Goal: Task Accomplishment & Management: Manage account settings

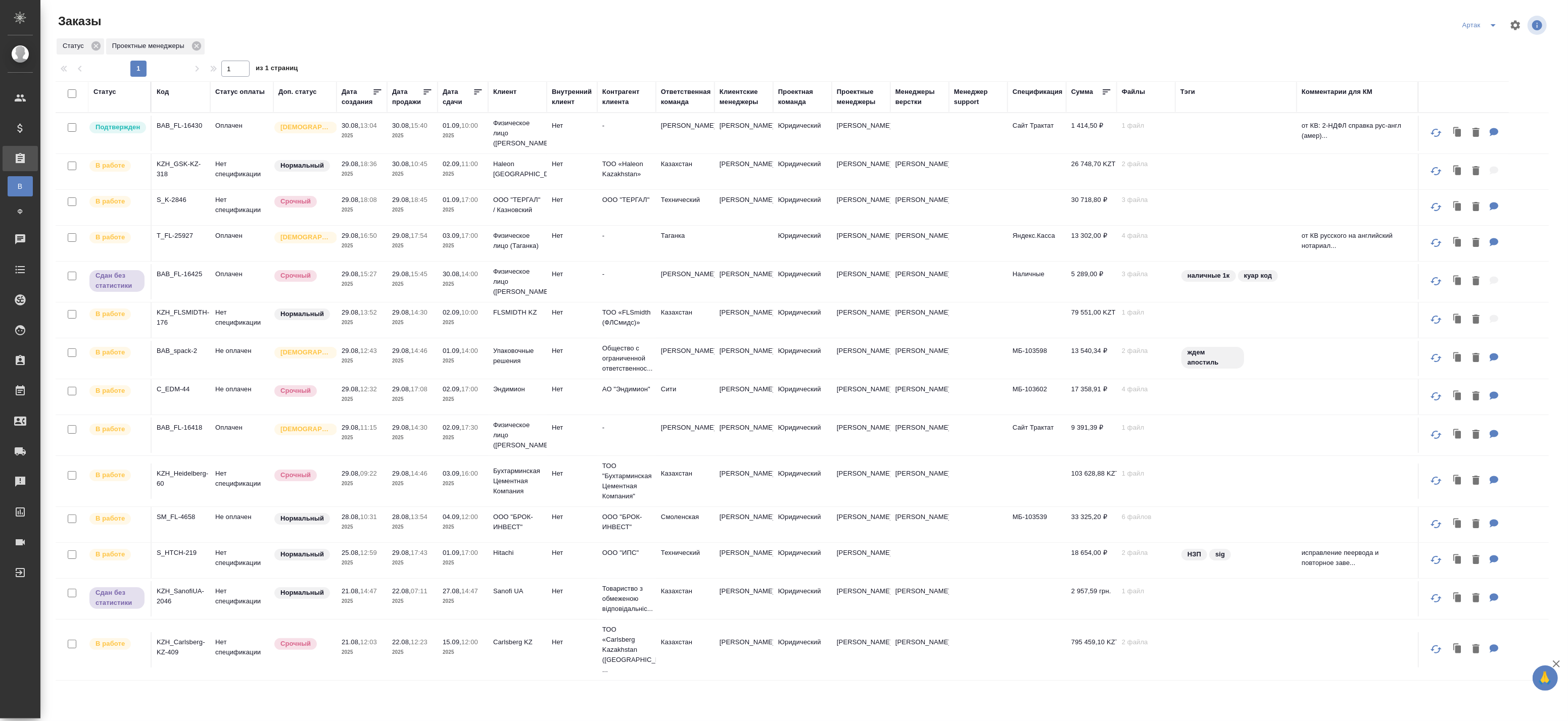
click at [403, 141] on td "30.08, 15:40 2025" at bounding box center [412, 133] width 51 height 35
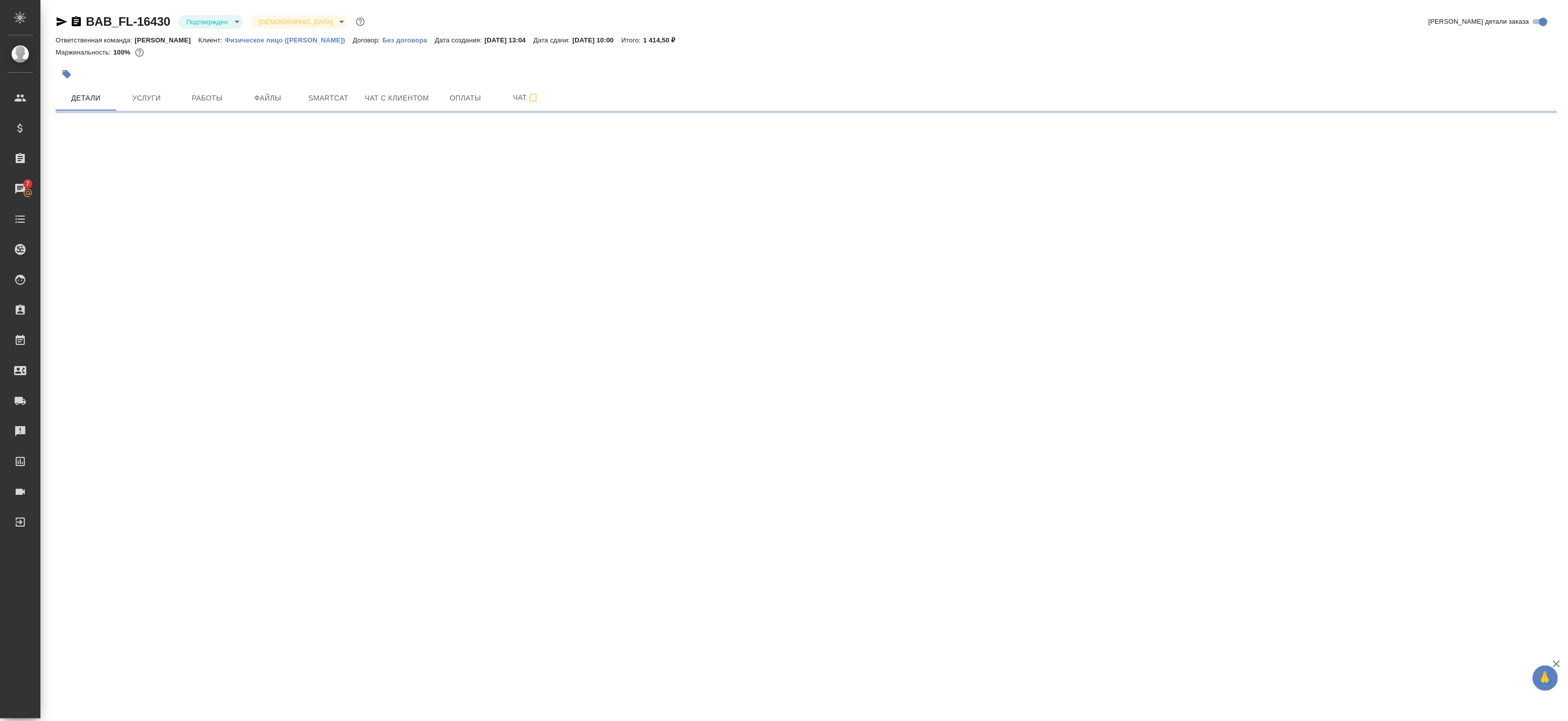
select select "RU"
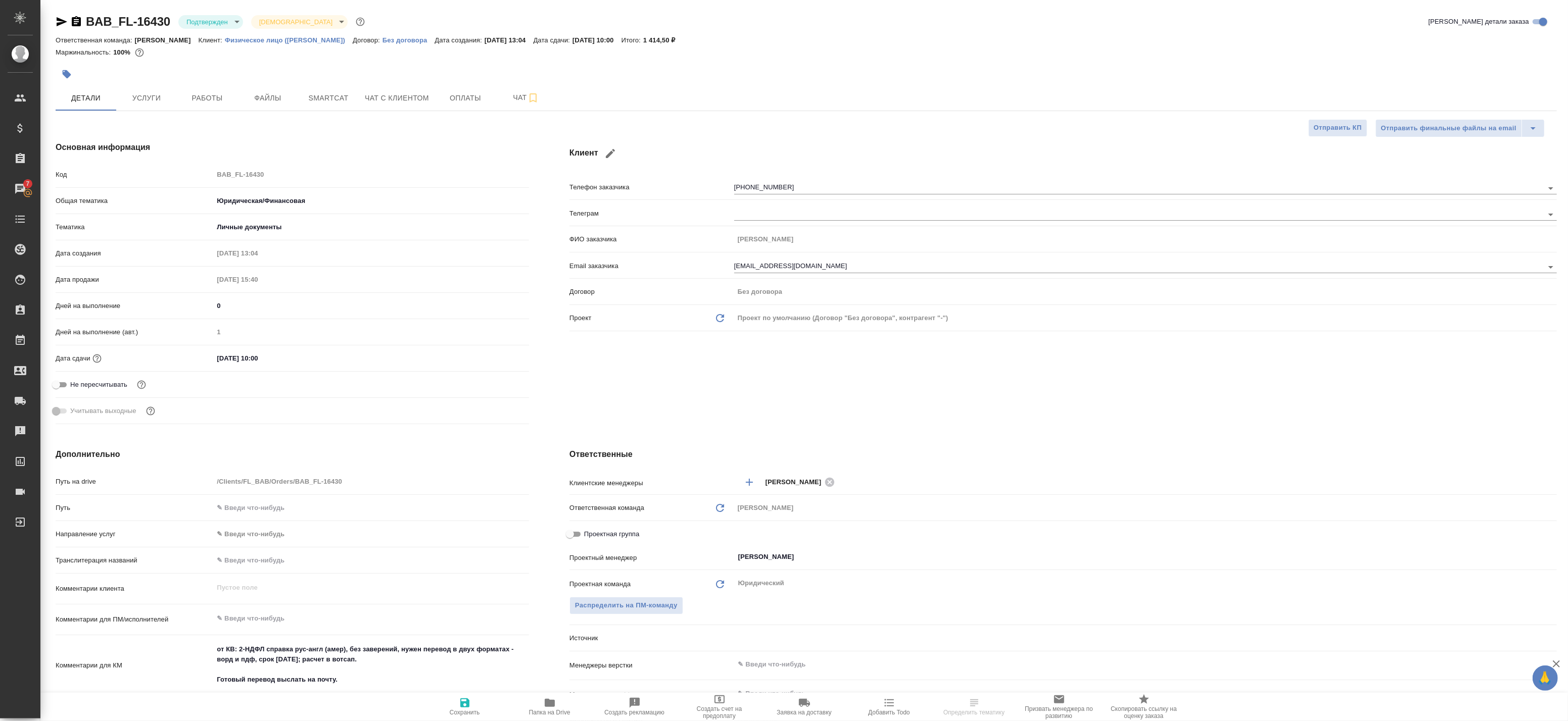
type textarea "x"
click at [209, 93] on span "Работы" at bounding box center [208, 98] width 49 height 13
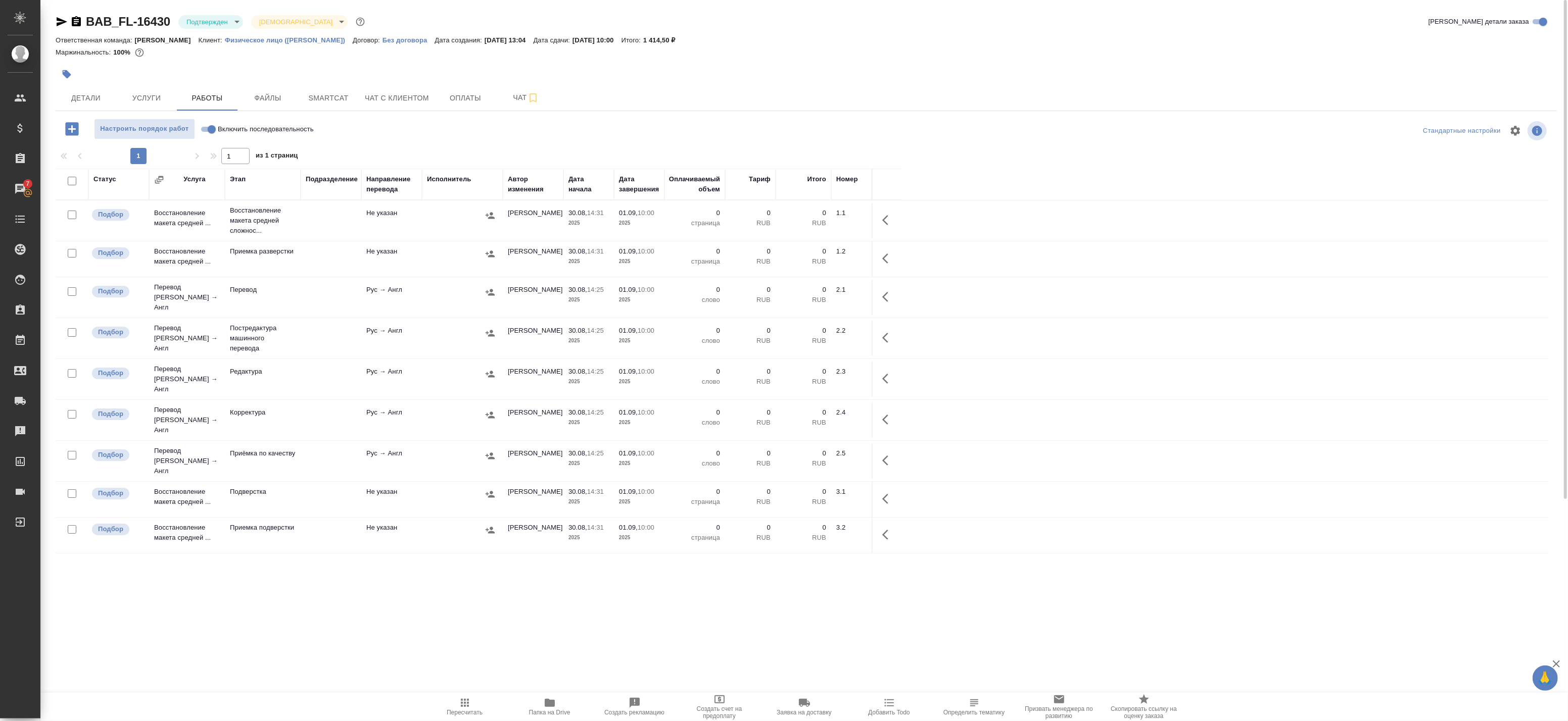
click at [556, 718] on button "Папка на Drive" at bounding box center [549, 707] width 85 height 28
click at [103, 95] on span "Детали" at bounding box center [86, 98] width 49 height 13
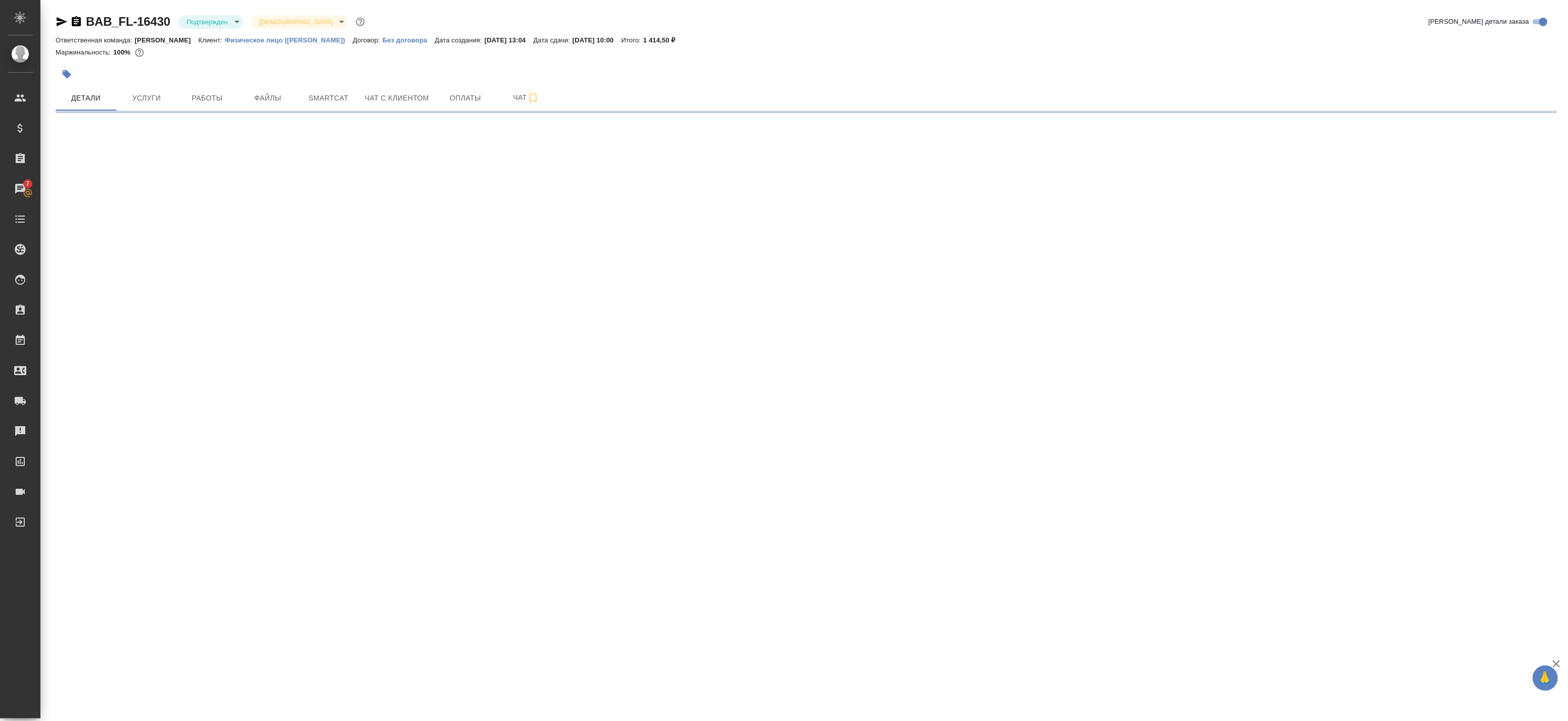
select select "RU"
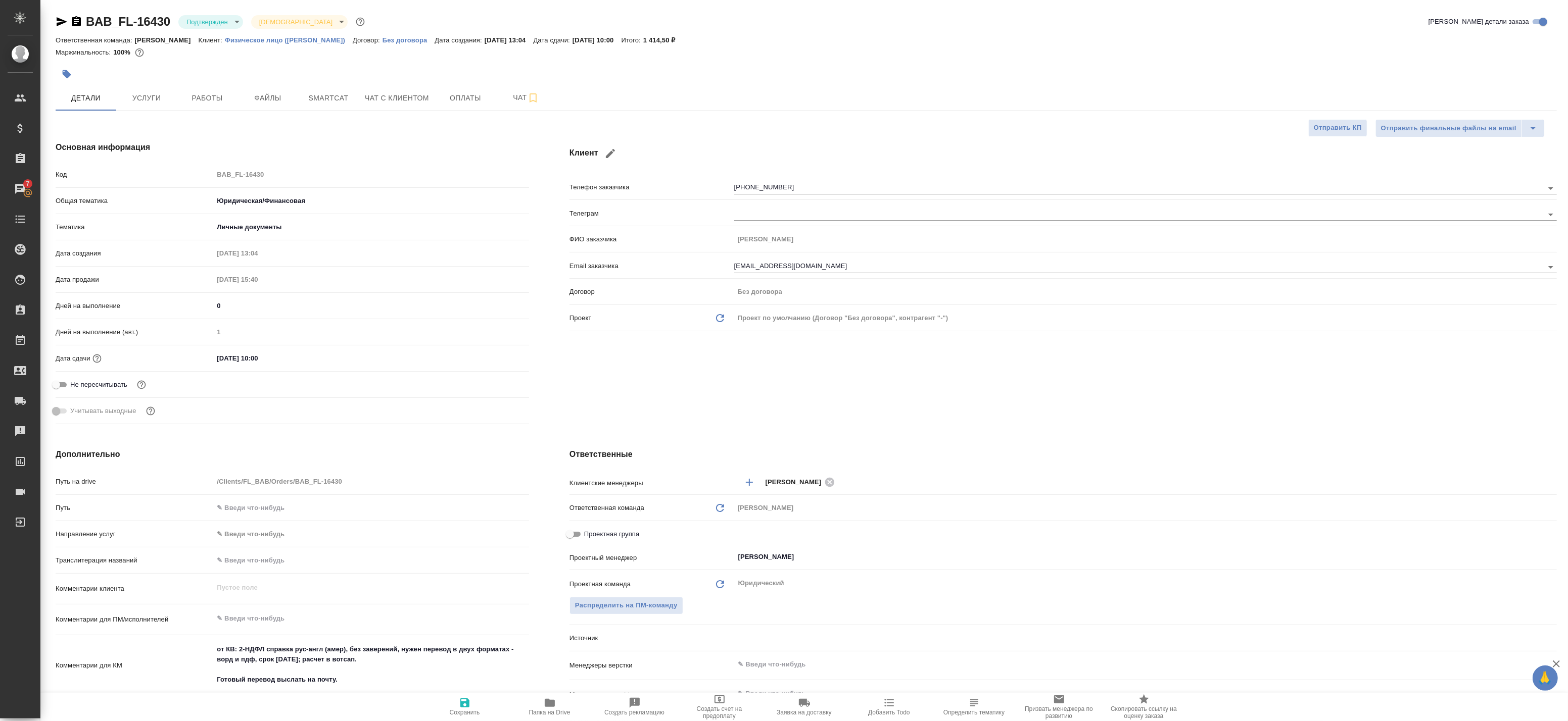
type textarea "x"
click at [223, 28] on div "BAB_FL-16430 Подтвержден confirmed Святая троица holyTrinity" at bounding box center [211, 21] width 311 height 16
click at [223, 26] on body "🙏 .cls-1 fill:#fff; AWATERA Badanyan Artak Клиенты Спецификации Заказы 7 Чаты T…" at bounding box center [784, 360] width 1568 height 721
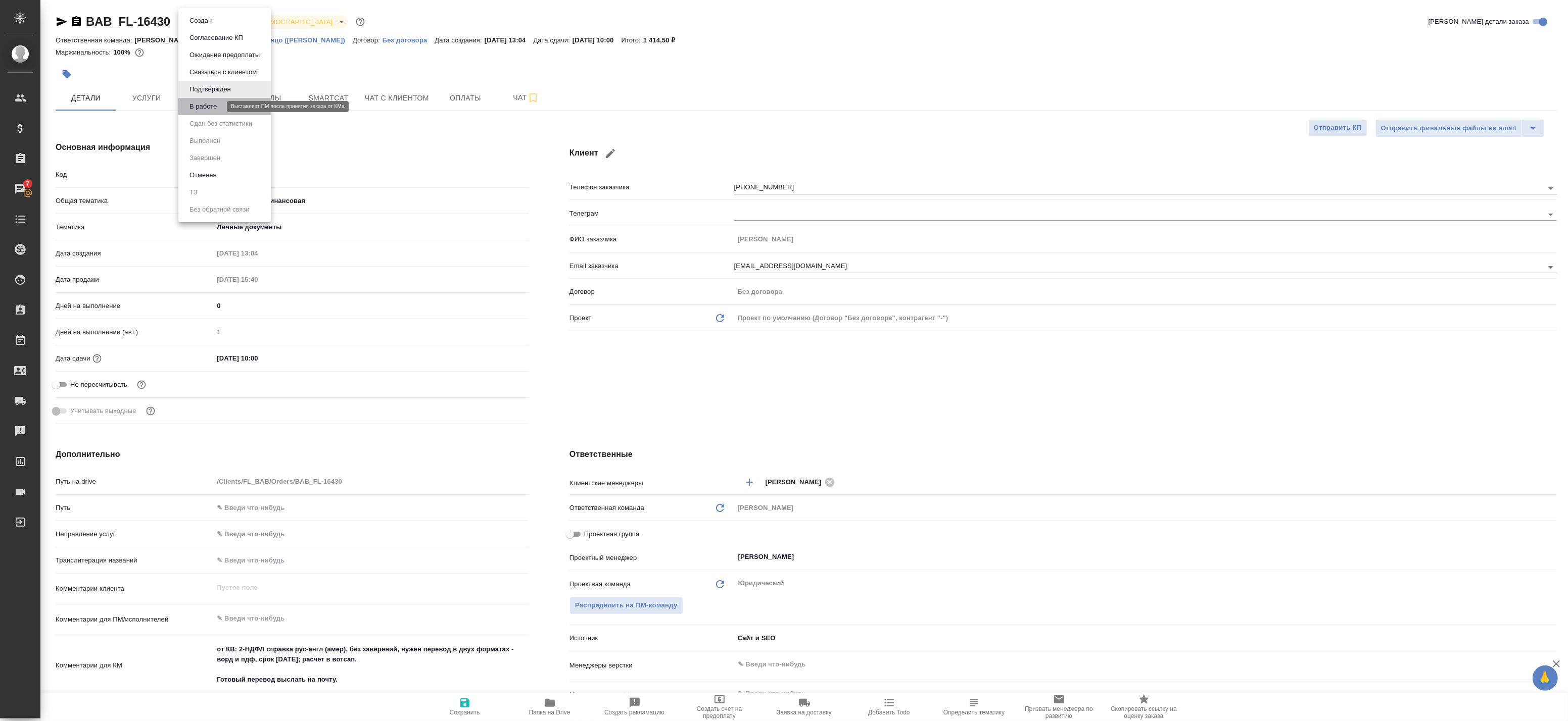
click at [205, 102] on button "В работе" at bounding box center [203, 106] width 33 height 11
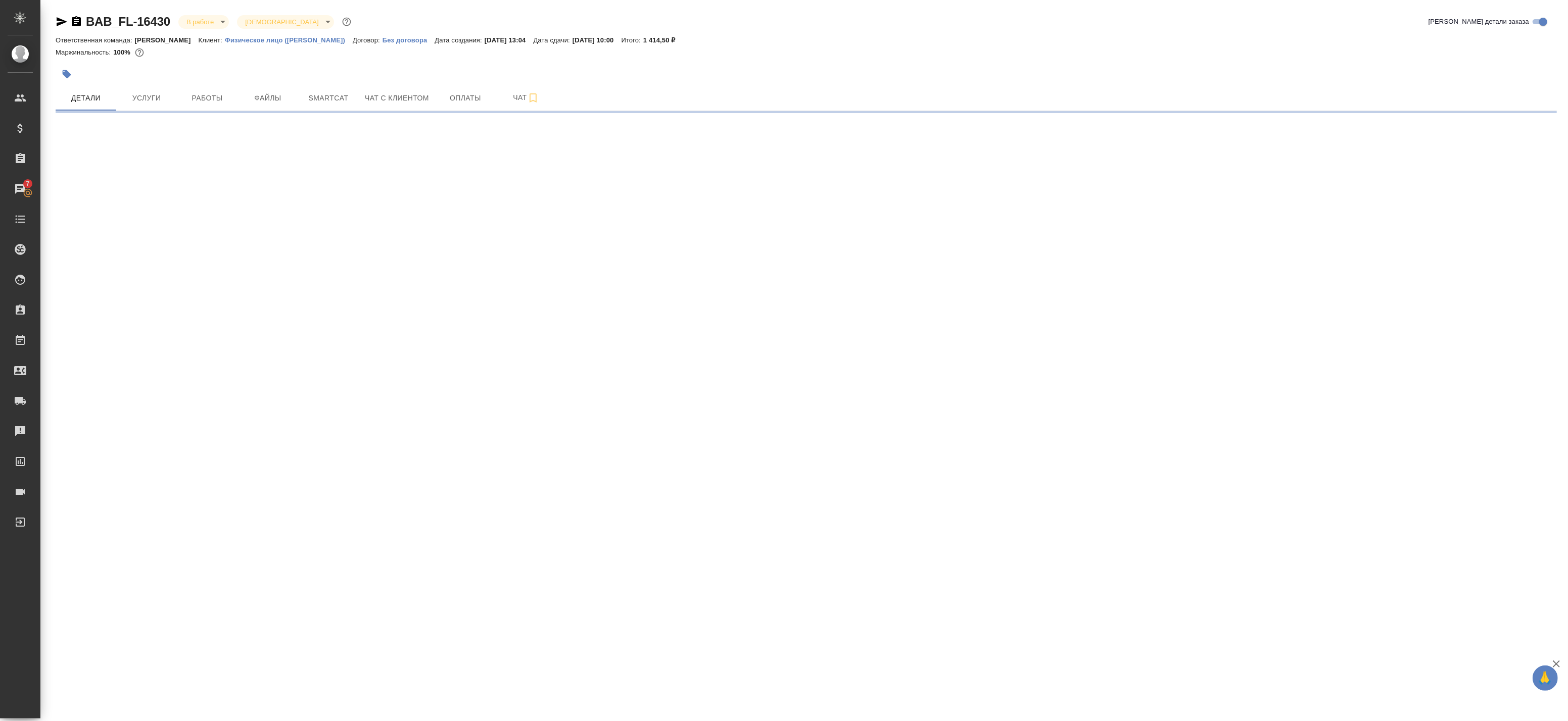
select select "RU"
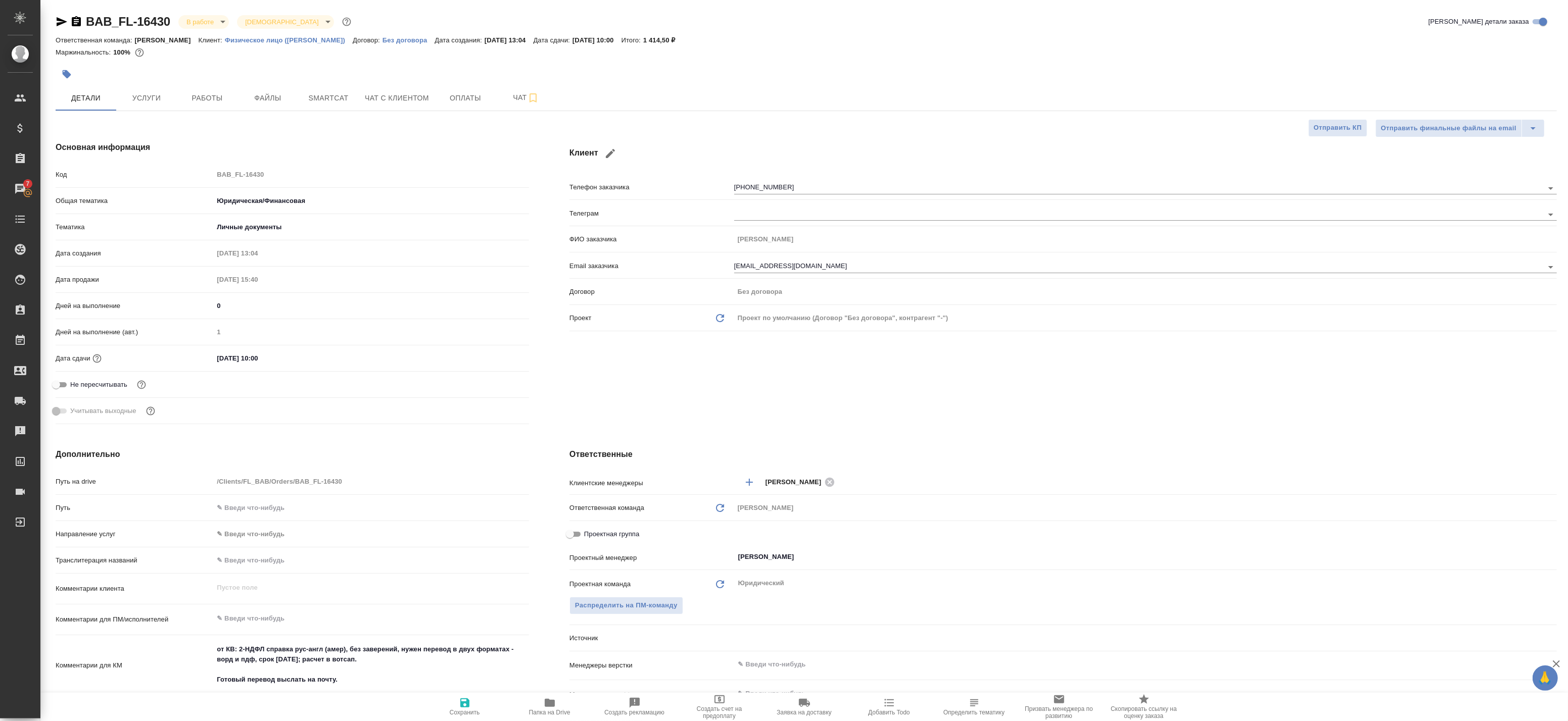
type textarea "x"
click at [706, 629] on div "Источник Сайт и SEO seo" at bounding box center [1063, 638] width 987 height 18
click at [195, 97] on span "Работы" at bounding box center [208, 98] width 49 height 13
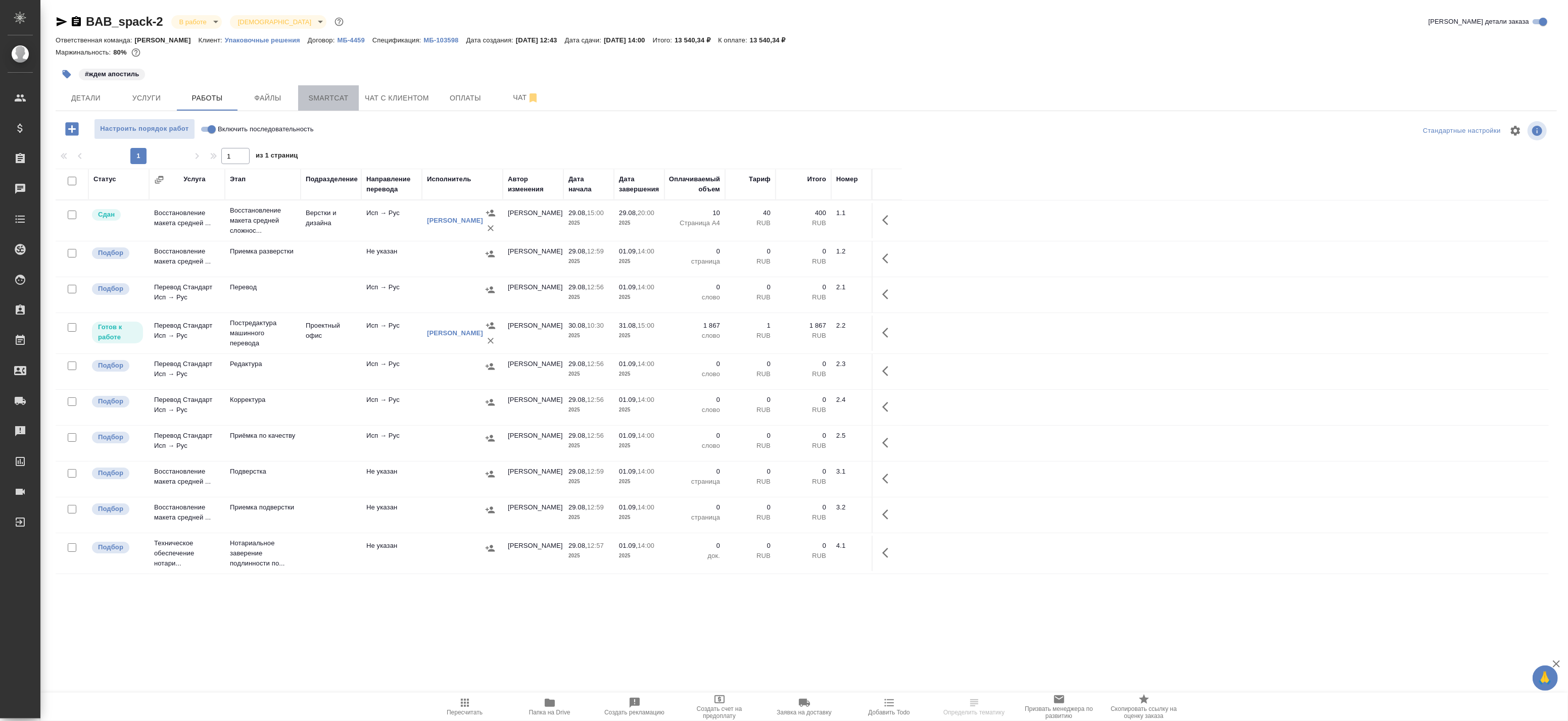
click at [340, 92] on span "Smartcat" at bounding box center [329, 98] width 49 height 13
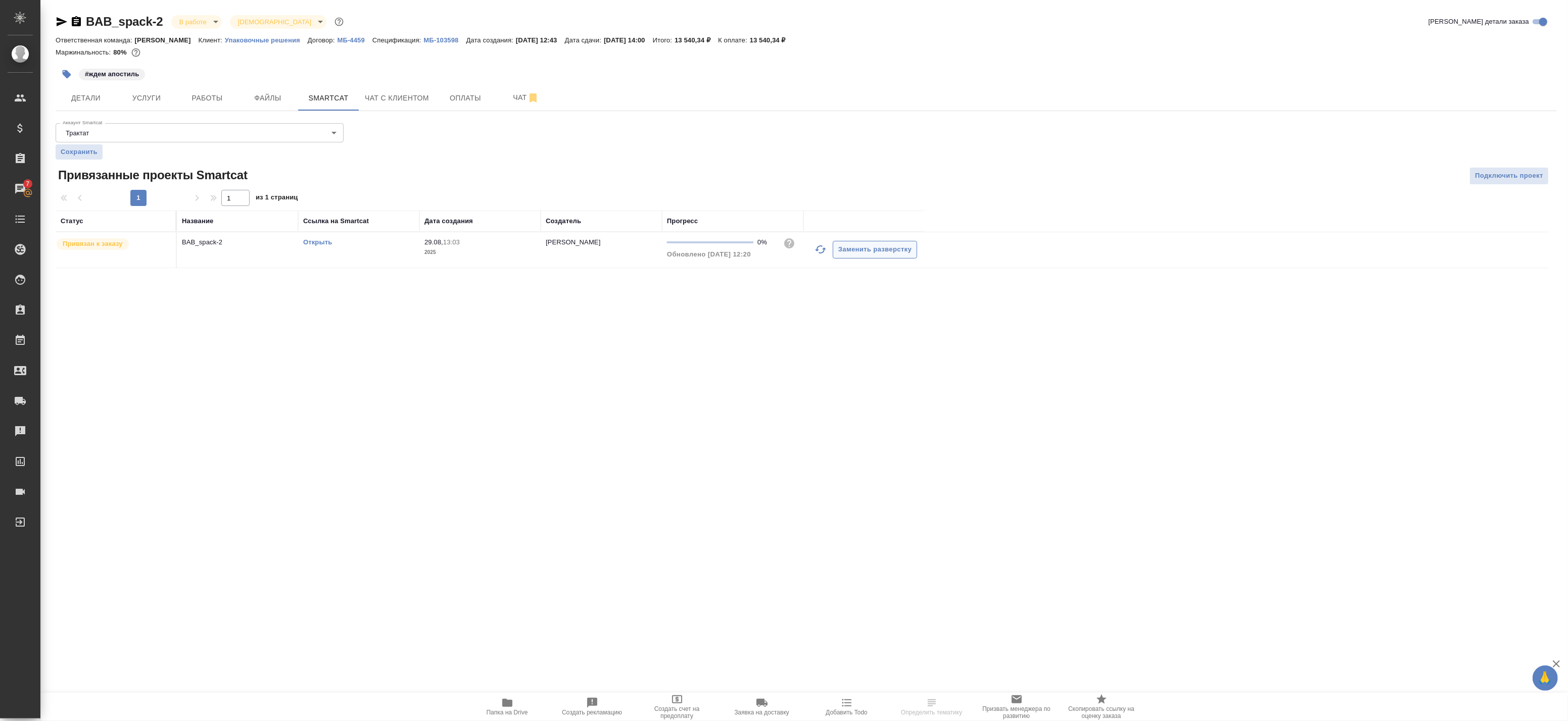
click at [819, 251] on icon "button" at bounding box center [821, 249] width 12 height 12
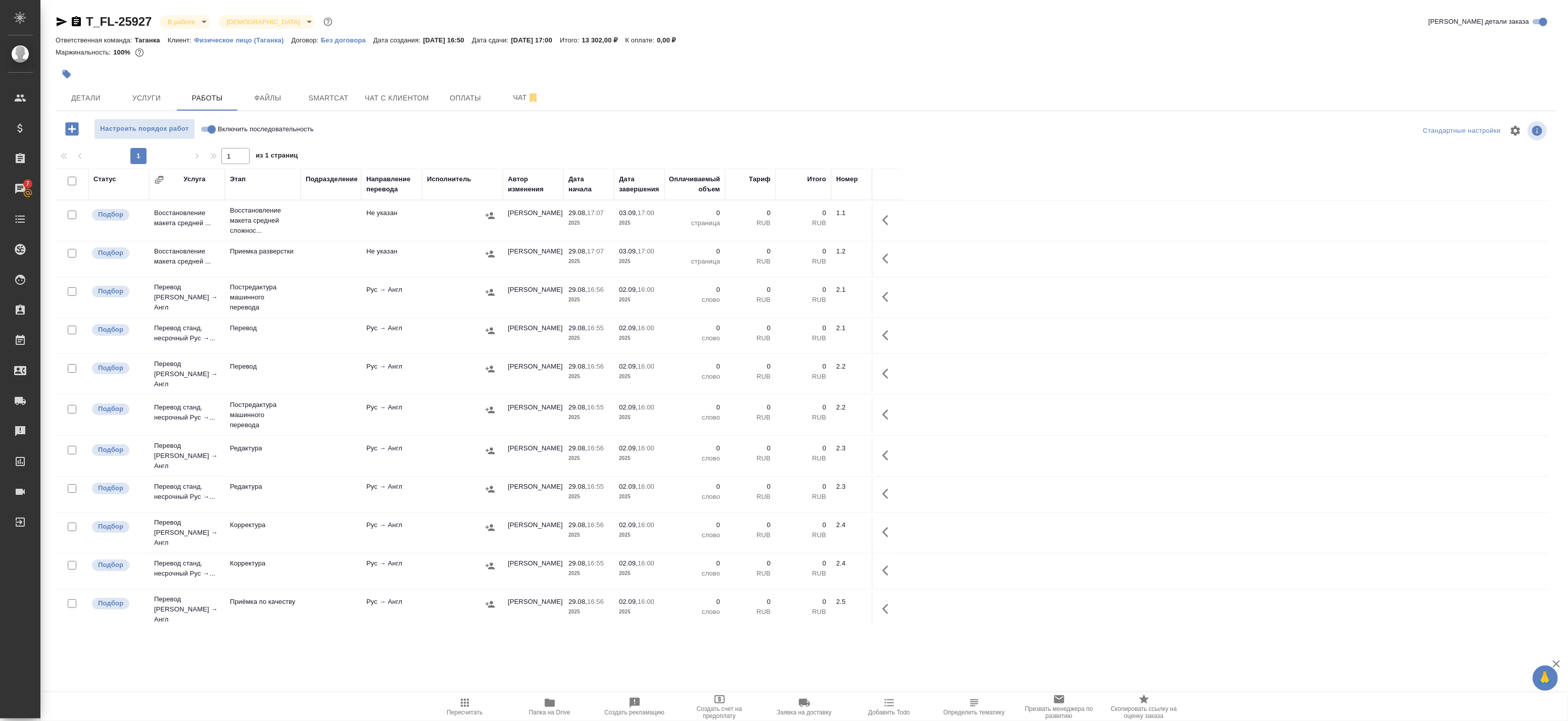
click at [548, 714] on span "Папка на Drive" at bounding box center [550, 713] width 41 height 7
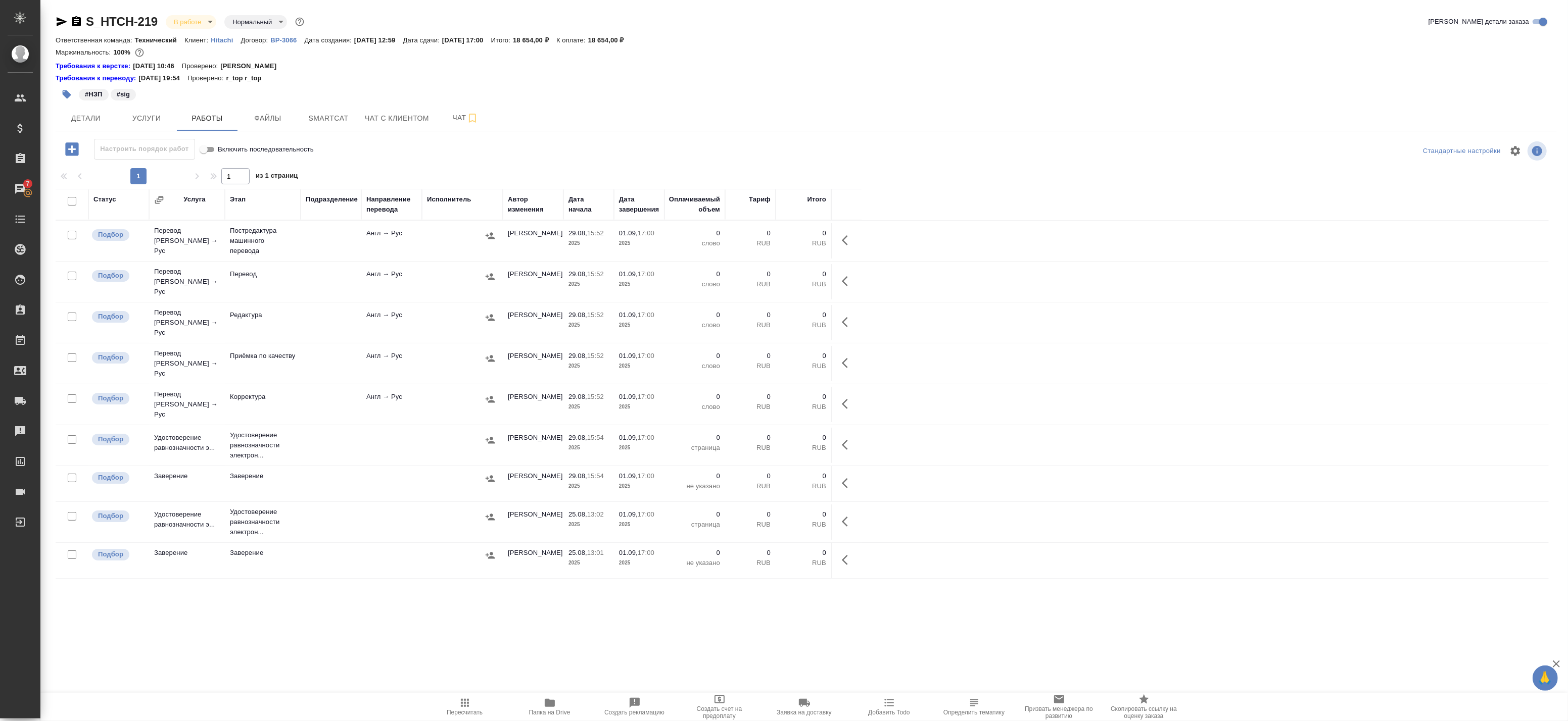
click at [236, 625] on div "Статус Услуга Этап Подразделение Направление перевода Исполнитель Автор изменен…" at bounding box center [802, 416] width 1493 height 455
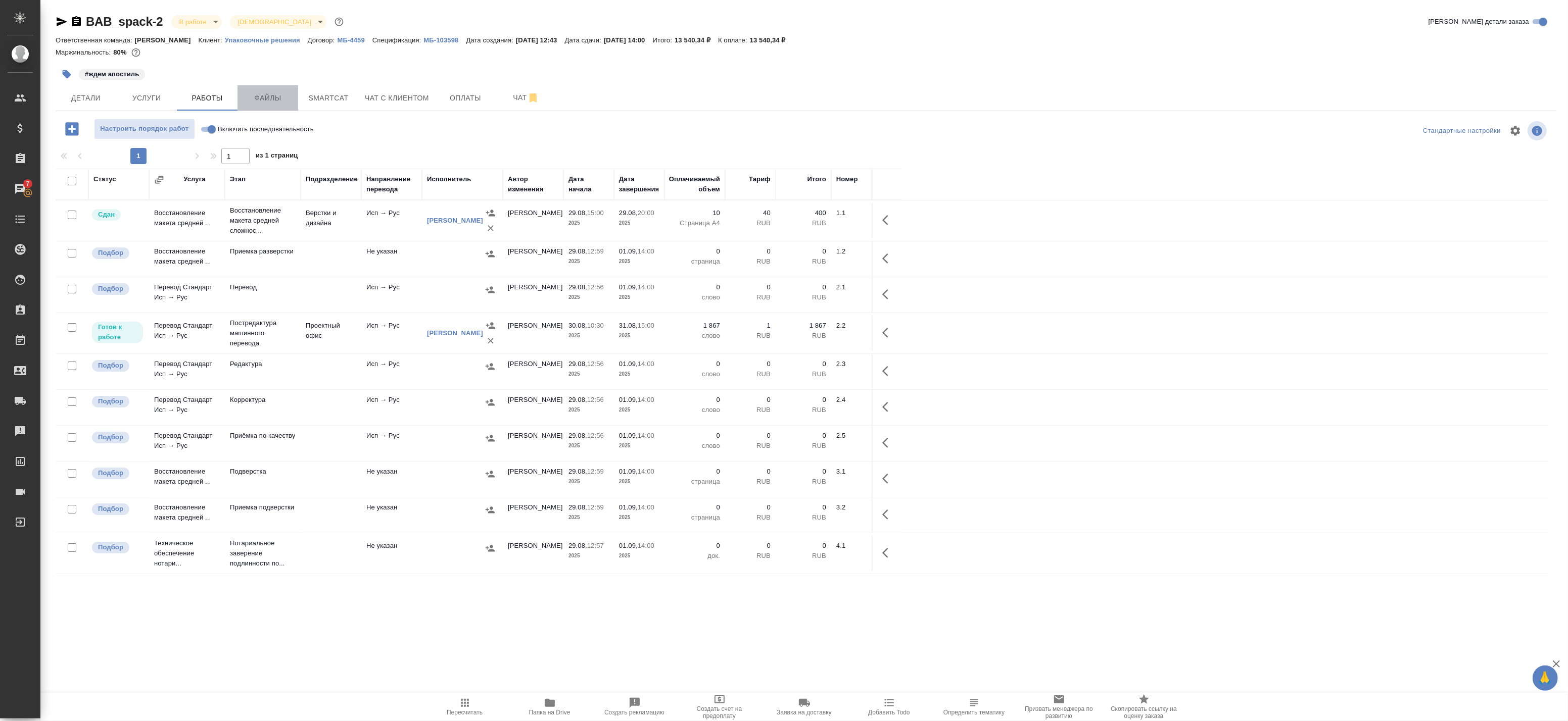
click at [254, 100] on span "Файлы" at bounding box center [268, 98] width 49 height 13
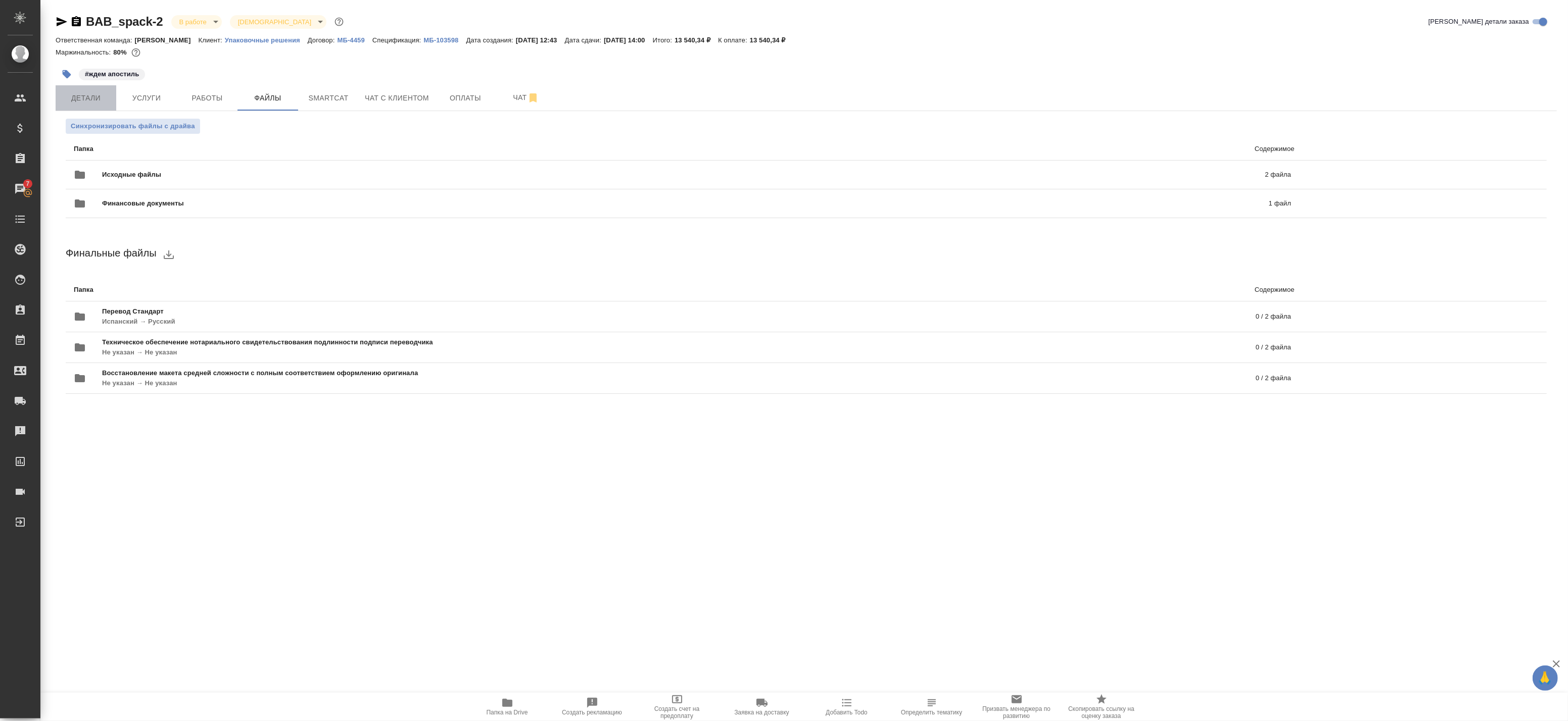
click at [86, 99] on span "Детали" at bounding box center [86, 98] width 49 height 13
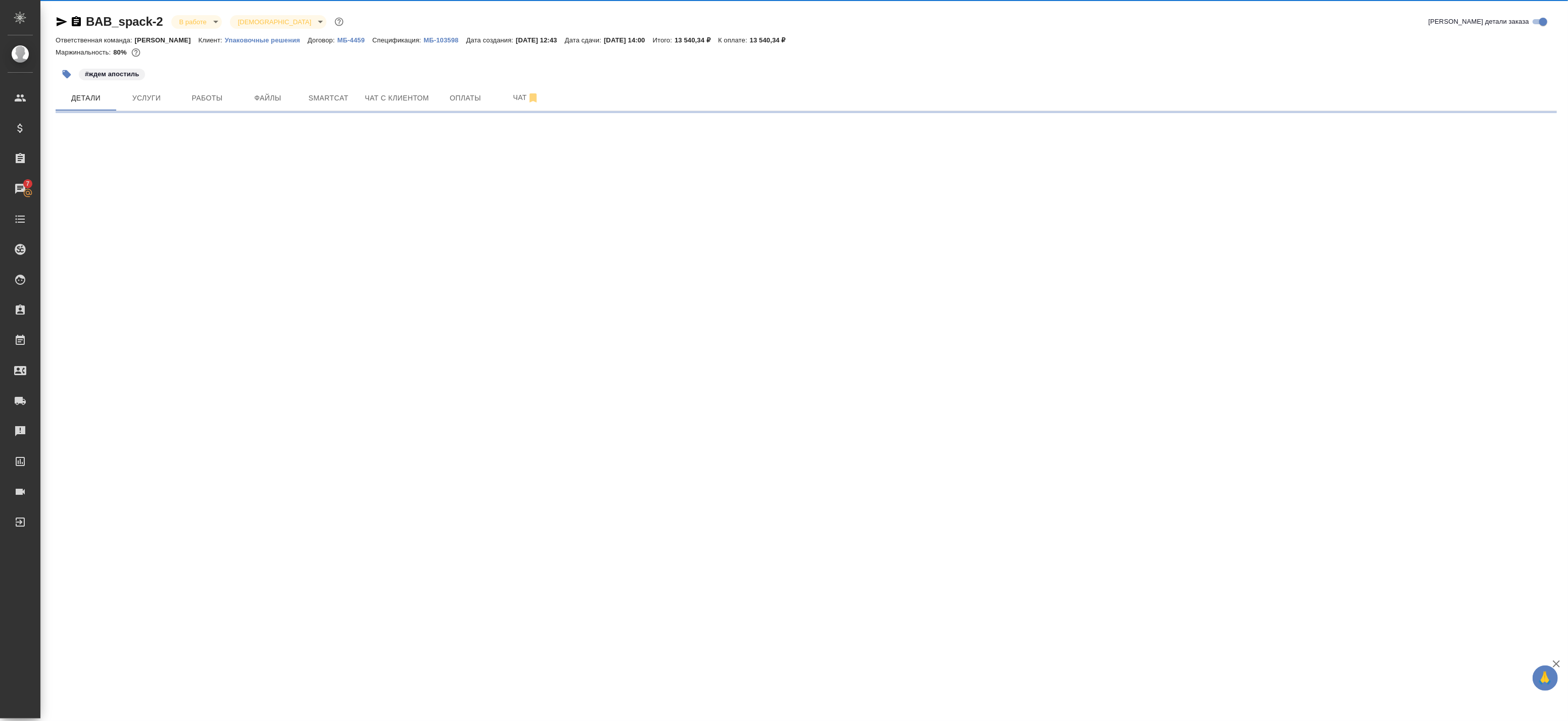
select select "RU"
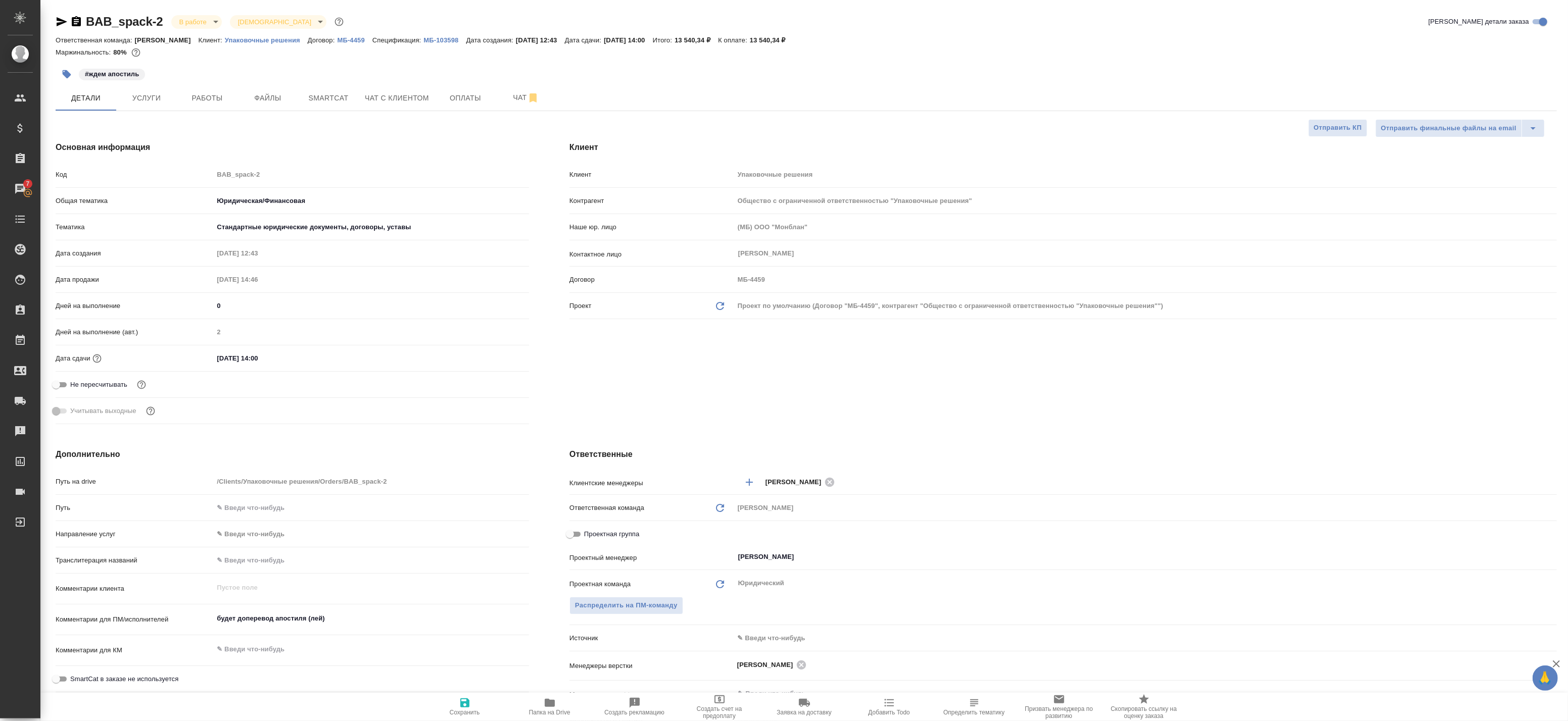
type textarea "x"
click at [207, 100] on span "Работы" at bounding box center [208, 98] width 49 height 13
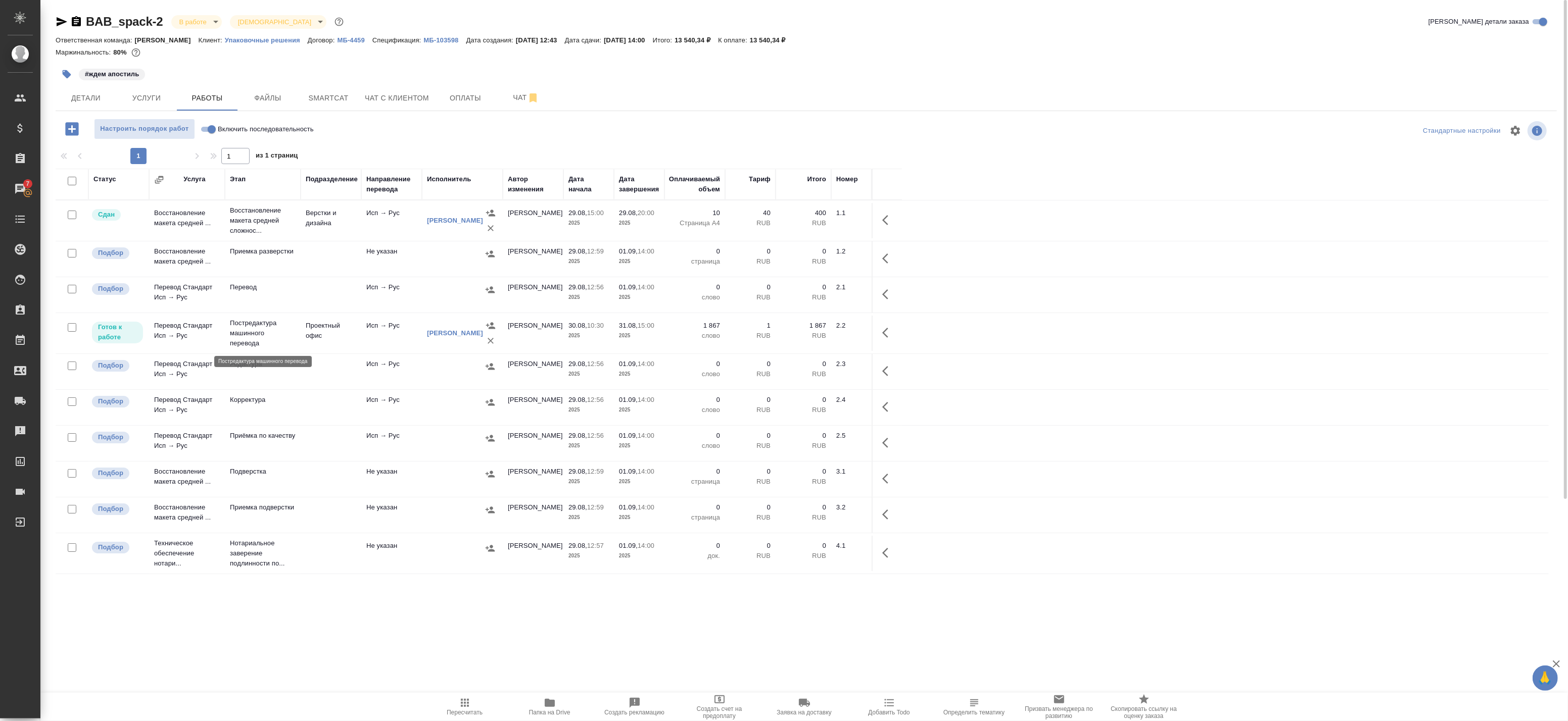
click at [289, 341] on p "Постредактура машинного перевода" at bounding box center [263, 333] width 66 height 30
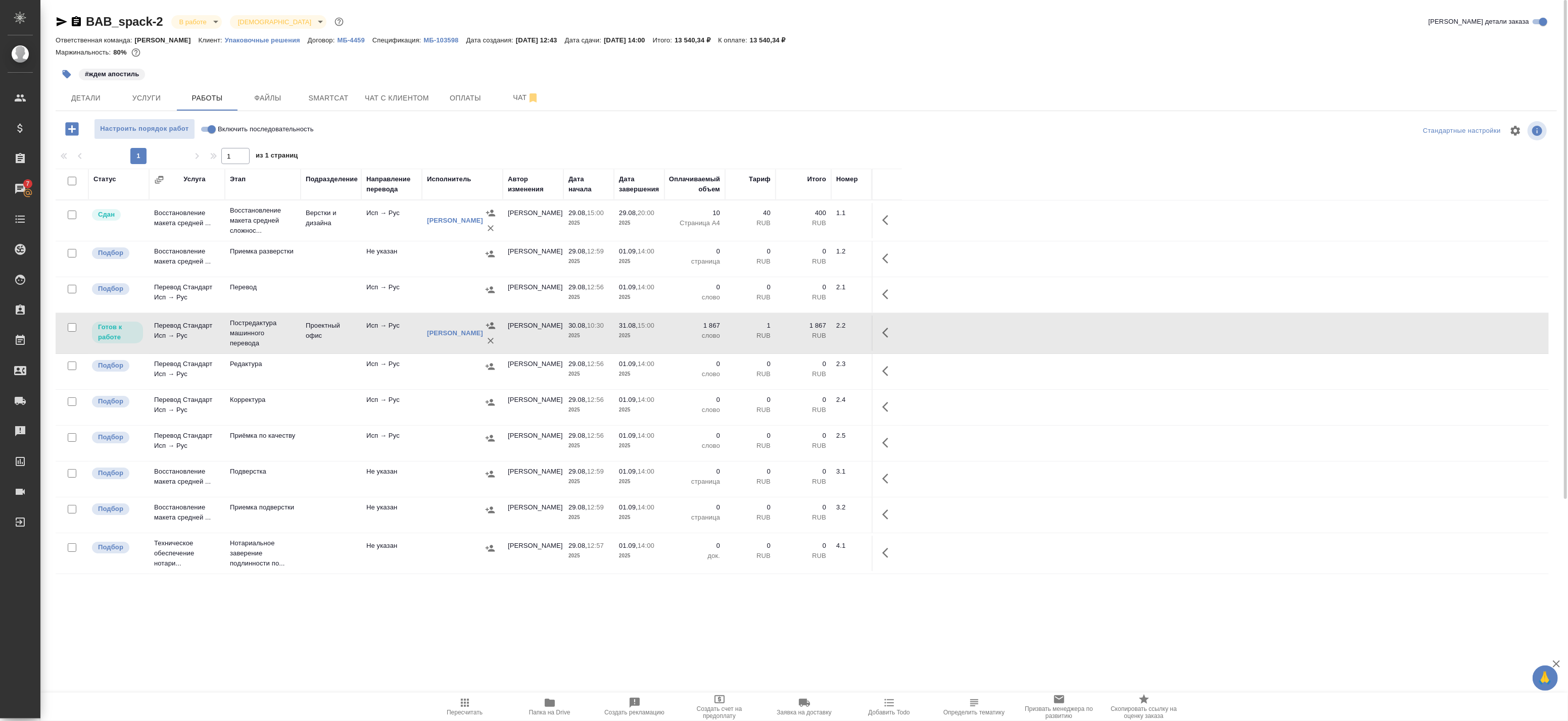
click at [296, 241] on td "Постредактура машинного перевода" at bounding box center [262, 221] width 76 height 40
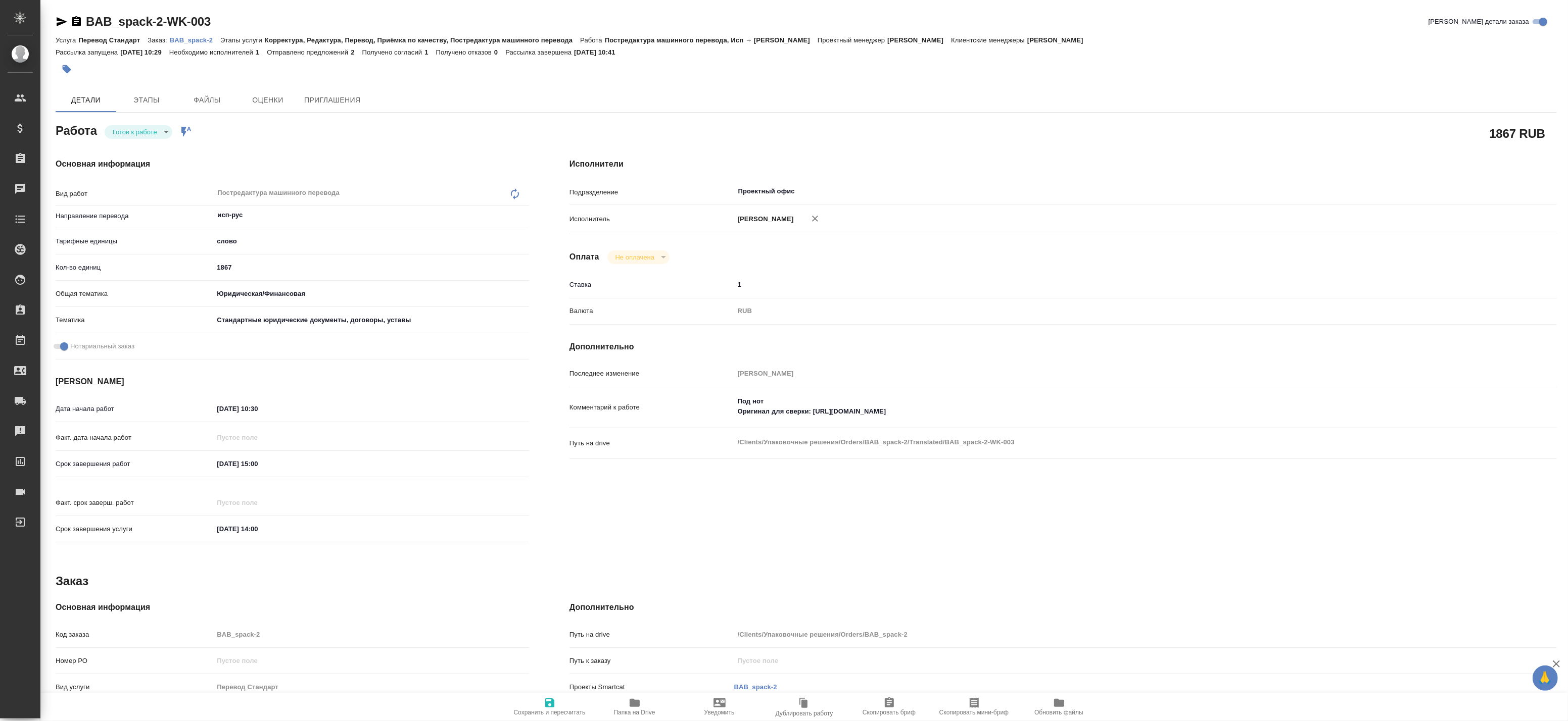
type textarea "x"
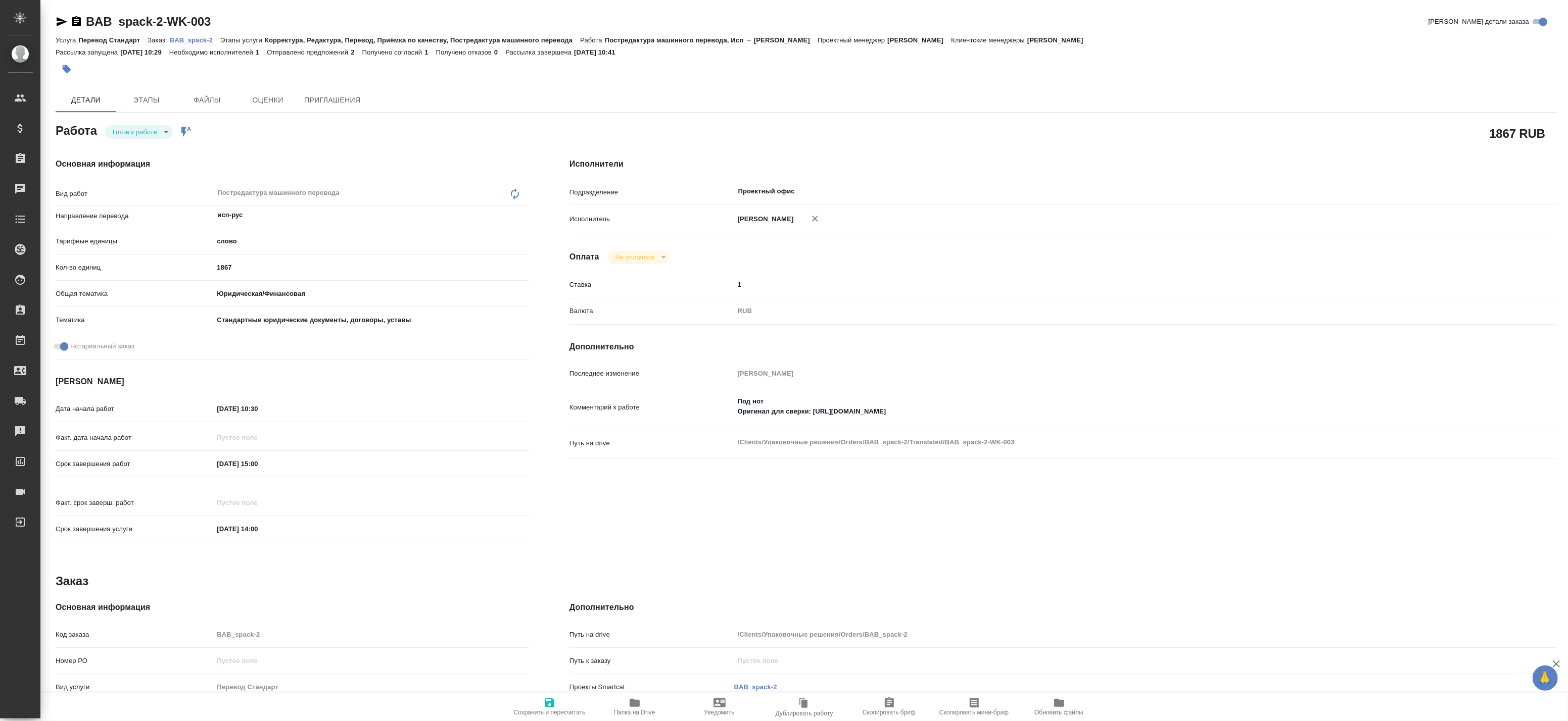
type textarea "x"
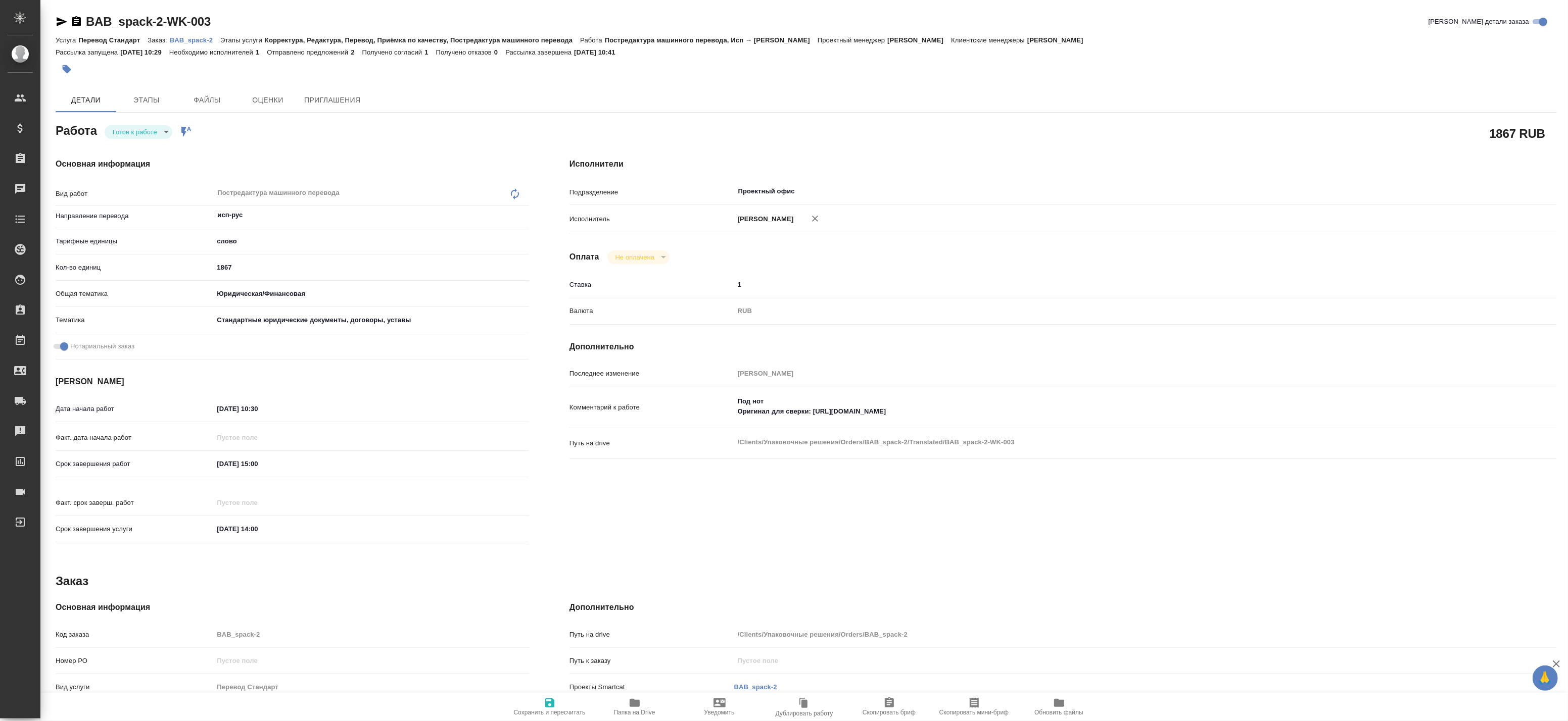
type input "readyForWork"
type textarea "Постредактура машинного перевода"
type textarea "x"
type input "исп-рус"
type input "5a8b1489cc6b4906c91bfd90"
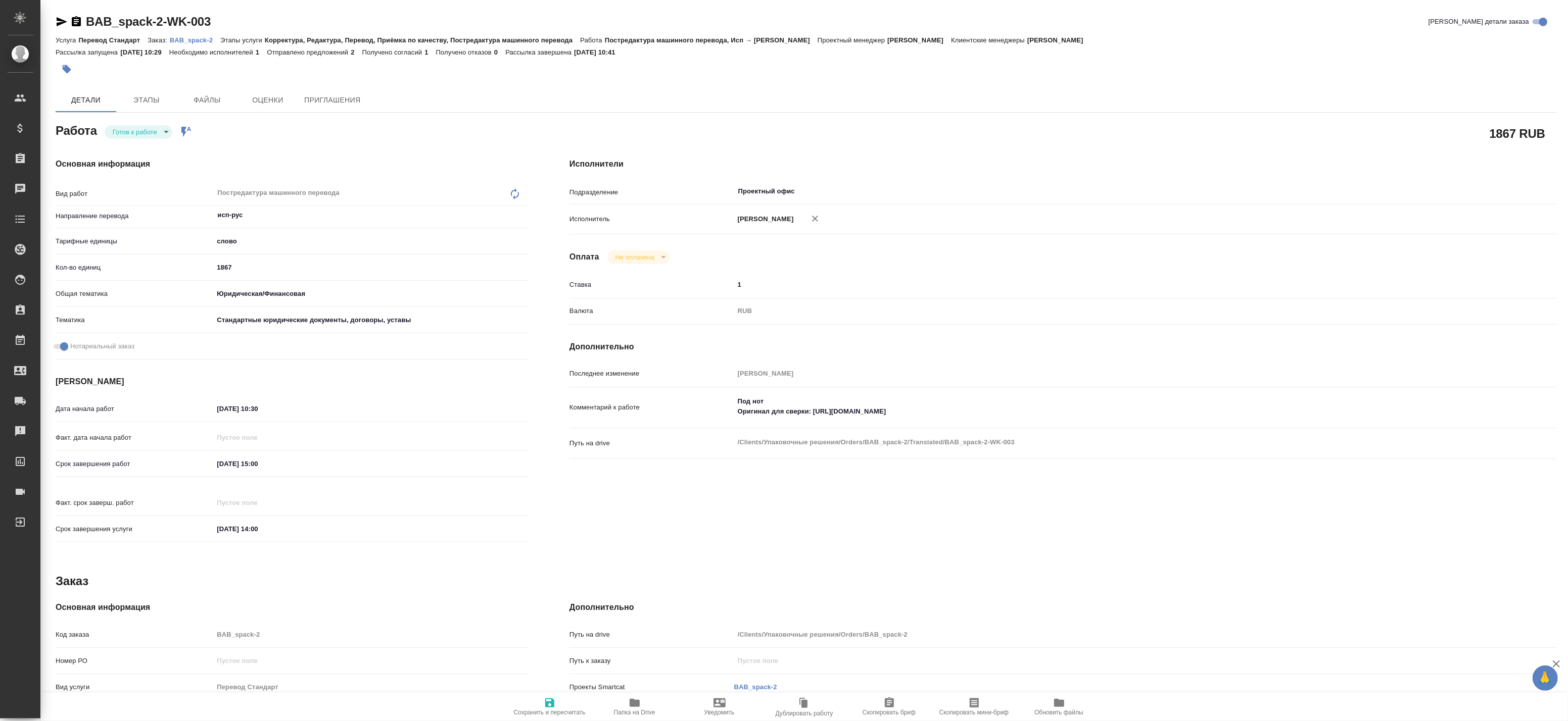
type input "1867"
type input "yr-fn"
type input "5f647205b73bc97568ca66bf"
checkbox input "true"
type input "[DATE] 10:30"
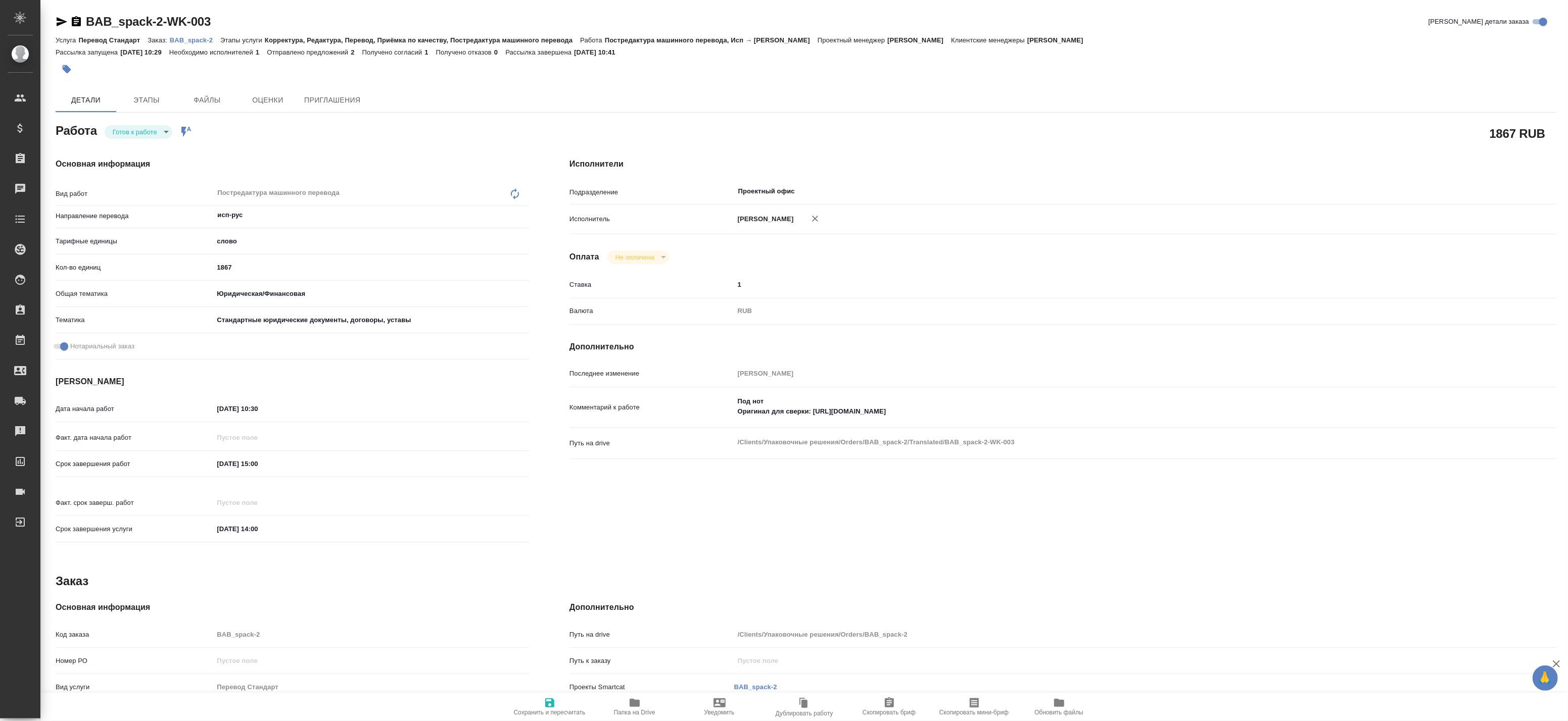
type input "[DATE] 15:00"
type input "[DATE] 14:00"
type input "Проектный офис"
type input "notPayed"
type input "1"
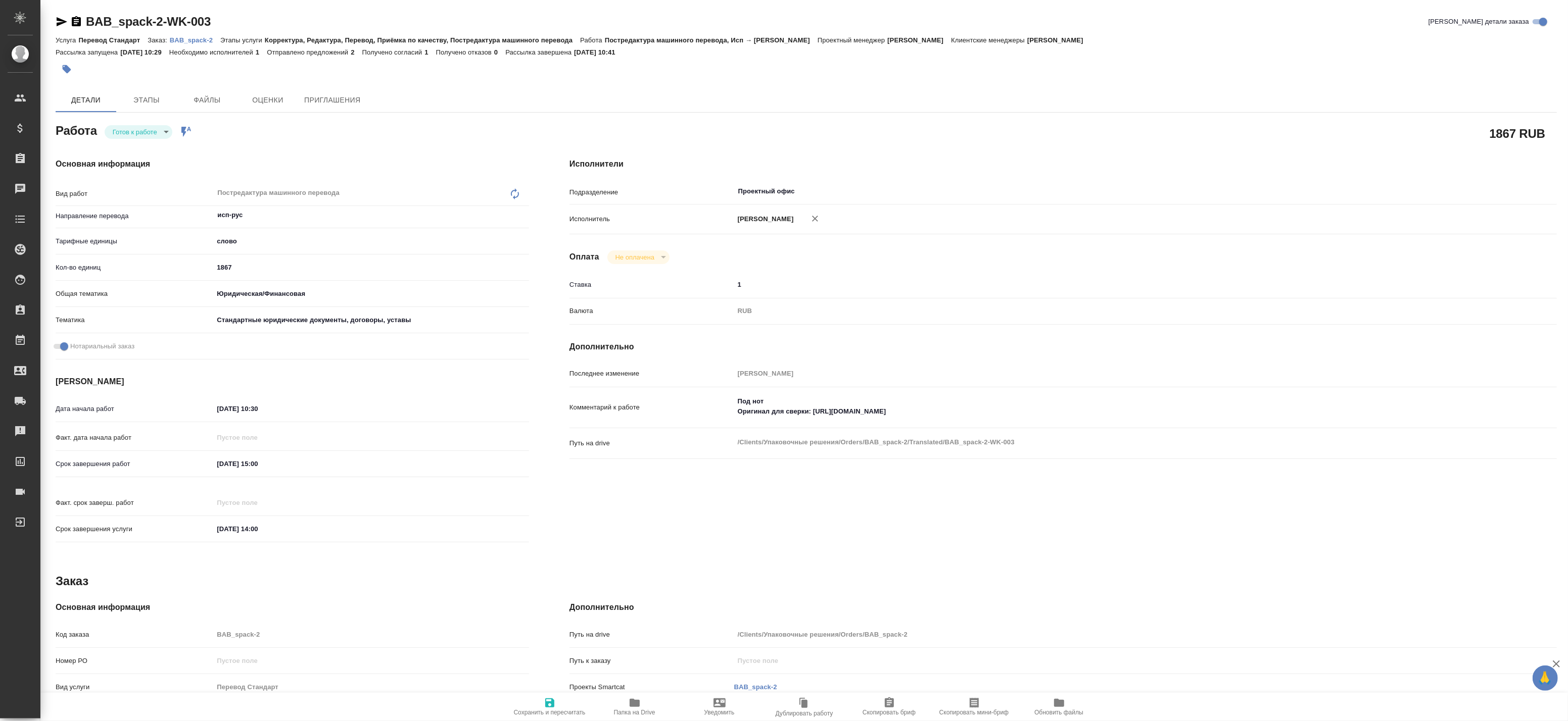
type input "RUB"
type input "[PERSON_NAME]"
type textarea "Под нот Оригинал для сверки: [URL][DOMAIN_NAME]"
type textarea "x"
type textarea "/Clients/Упаковочные решения/Orders/BAB_spack-2/Translated/BAB_spack-2-WK-003"
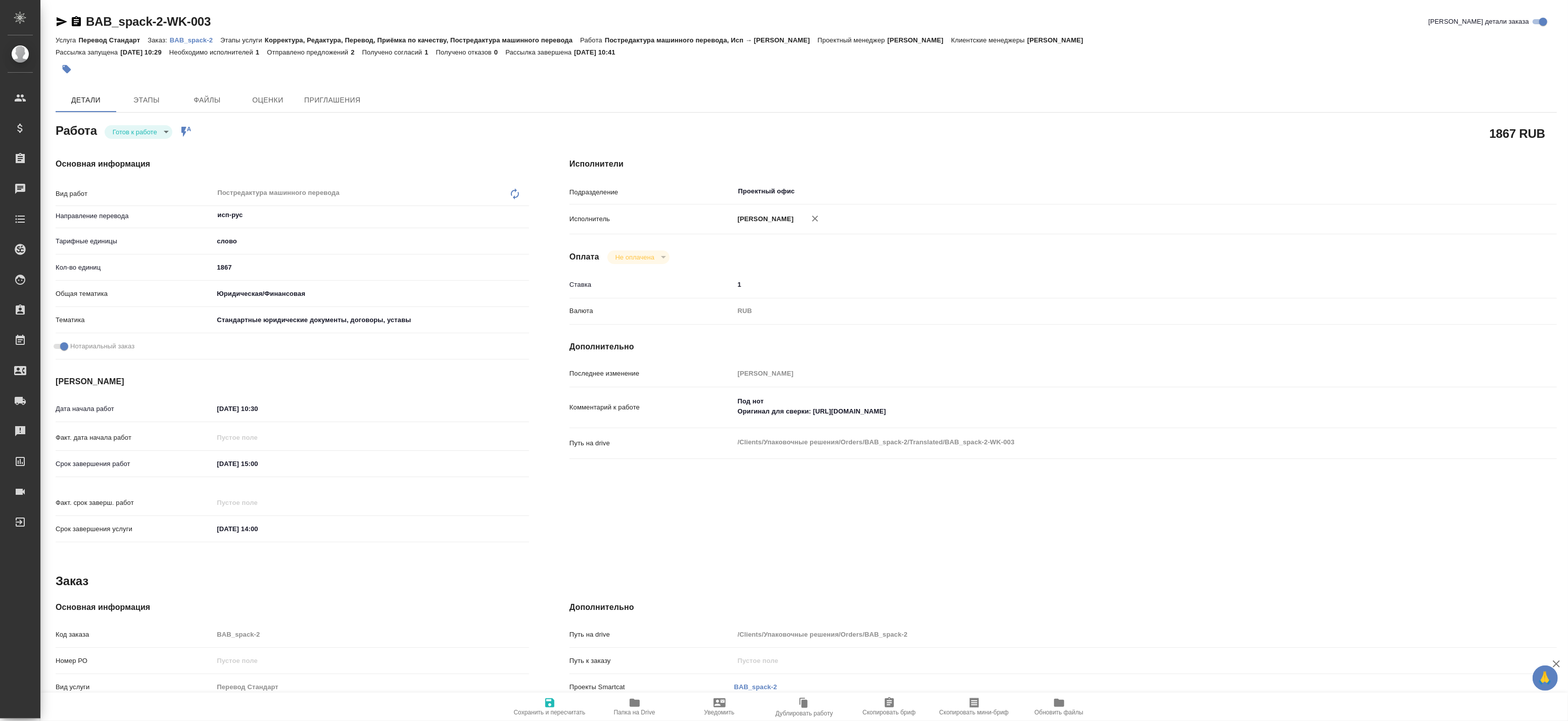
type textarea "x"
type input "BAB_spack-2"
type input "Перевод Стандарт"
type input "Корректура, Редактура, Перевод, Приёмка по качеству, Постредактура машинного пе…"
type input "[PERSON_NAME]"
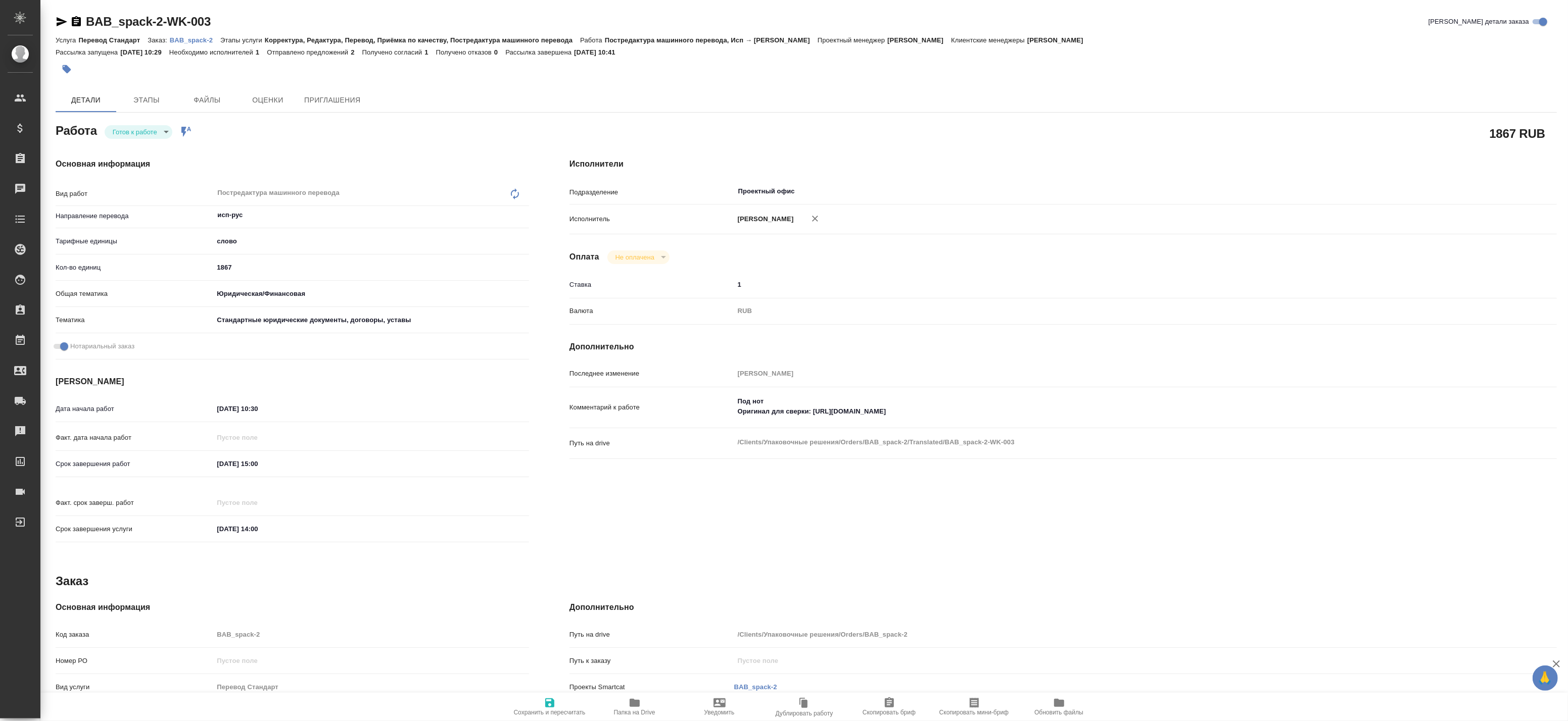
type input "[PERSON_NAME]"
type input "/Clients/Упаковочные решения/Orders/BAB_spack-2"
type textarea "x"
type textarea "будет доперевод апостиля (лей)"
type textarea "x"
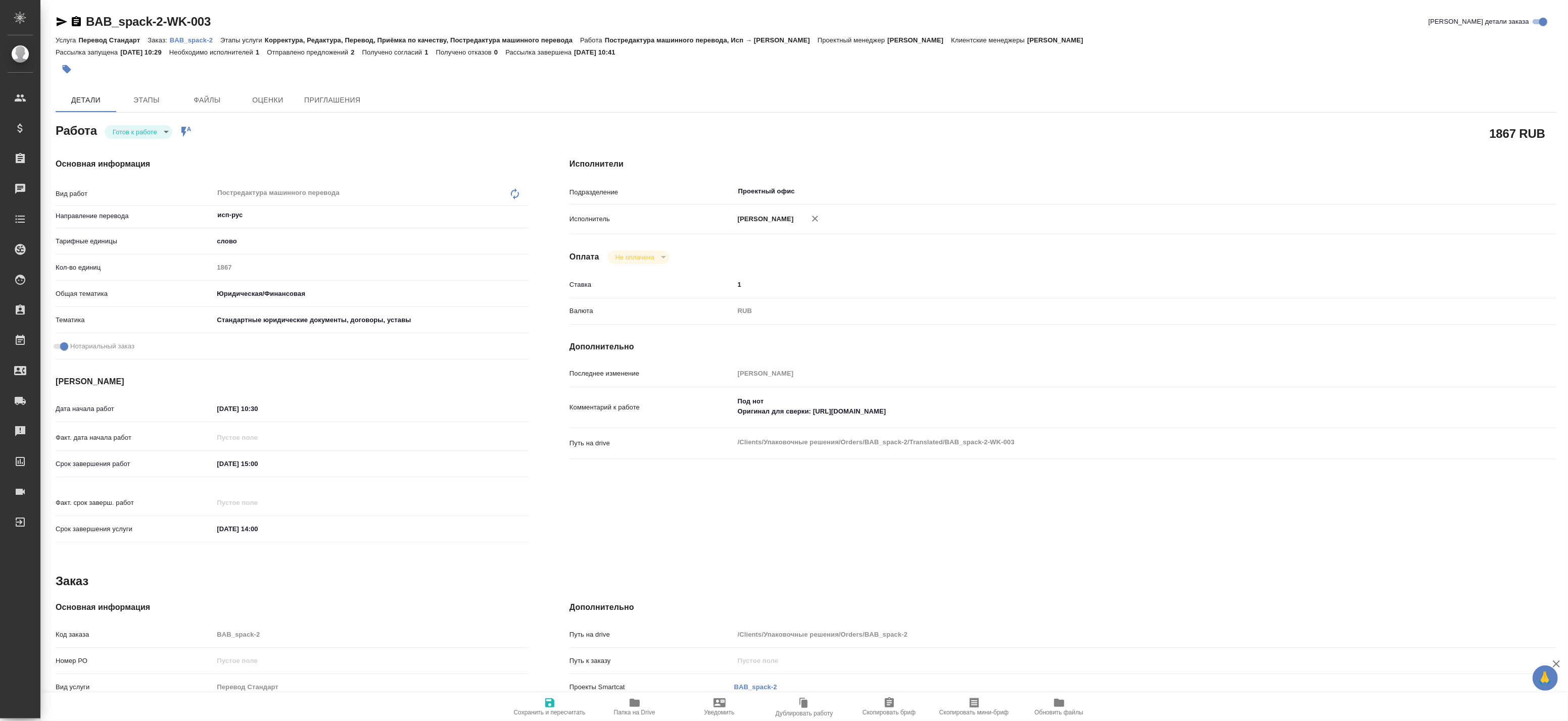
type textarea "x"
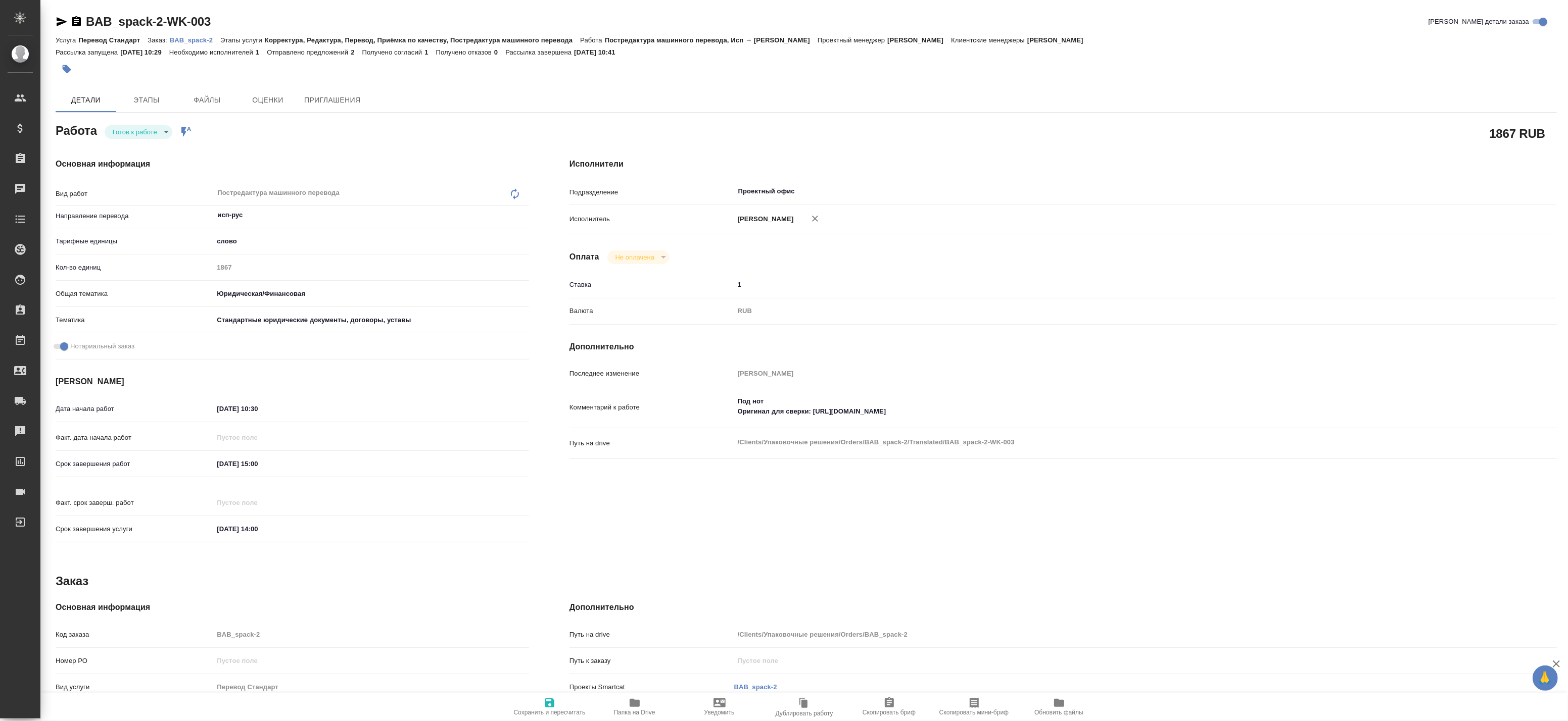
type textarea "x"
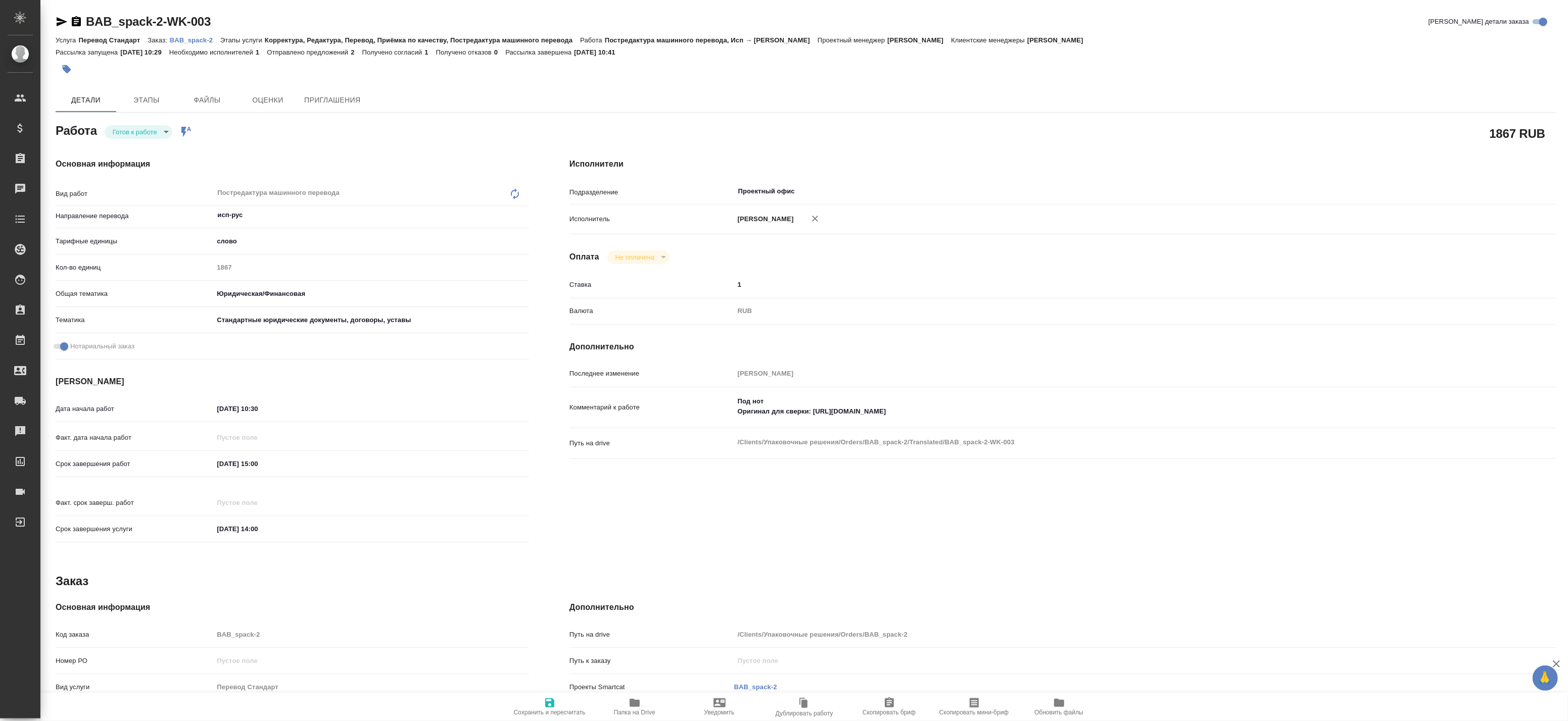
type textarea "x"
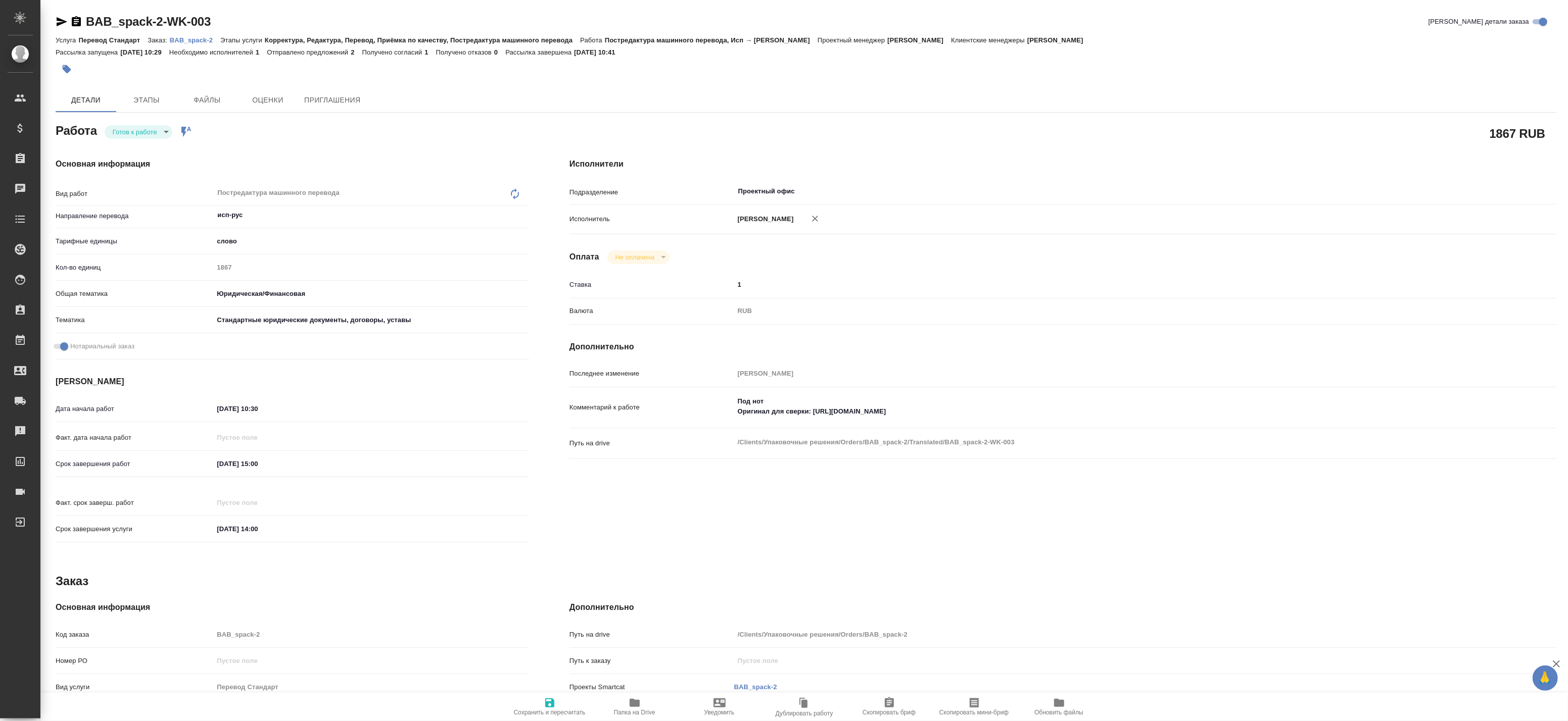
type textarea "x"
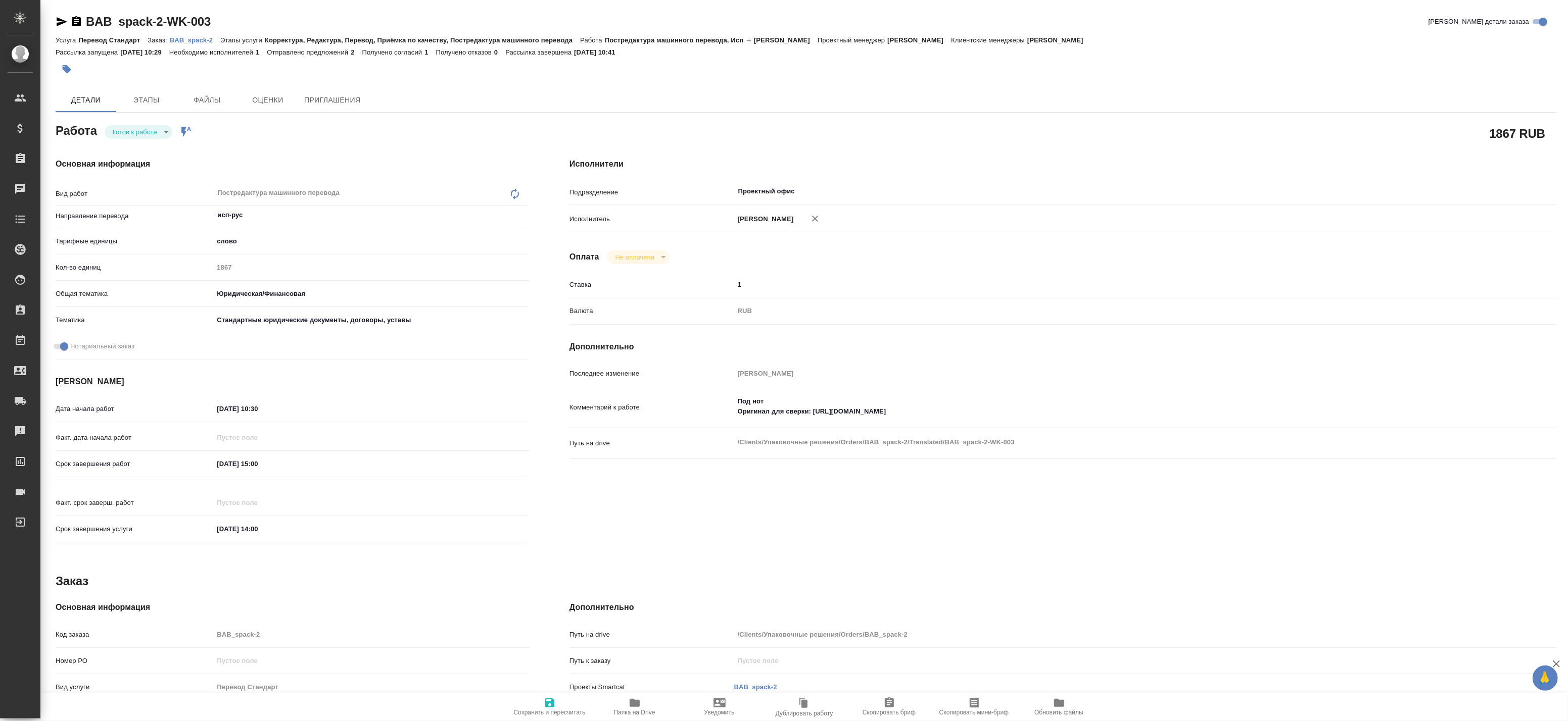
type textarea "x"
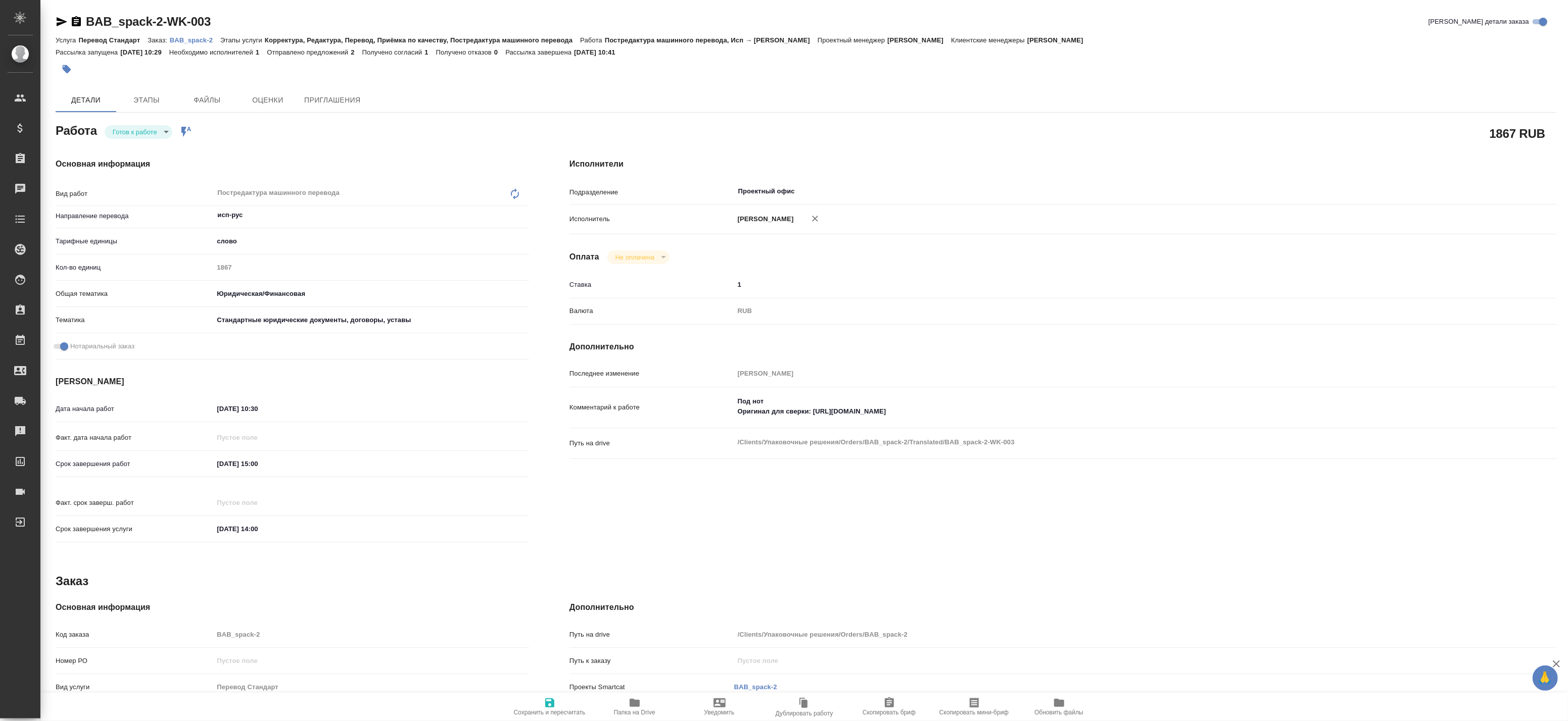
type textarea "x"
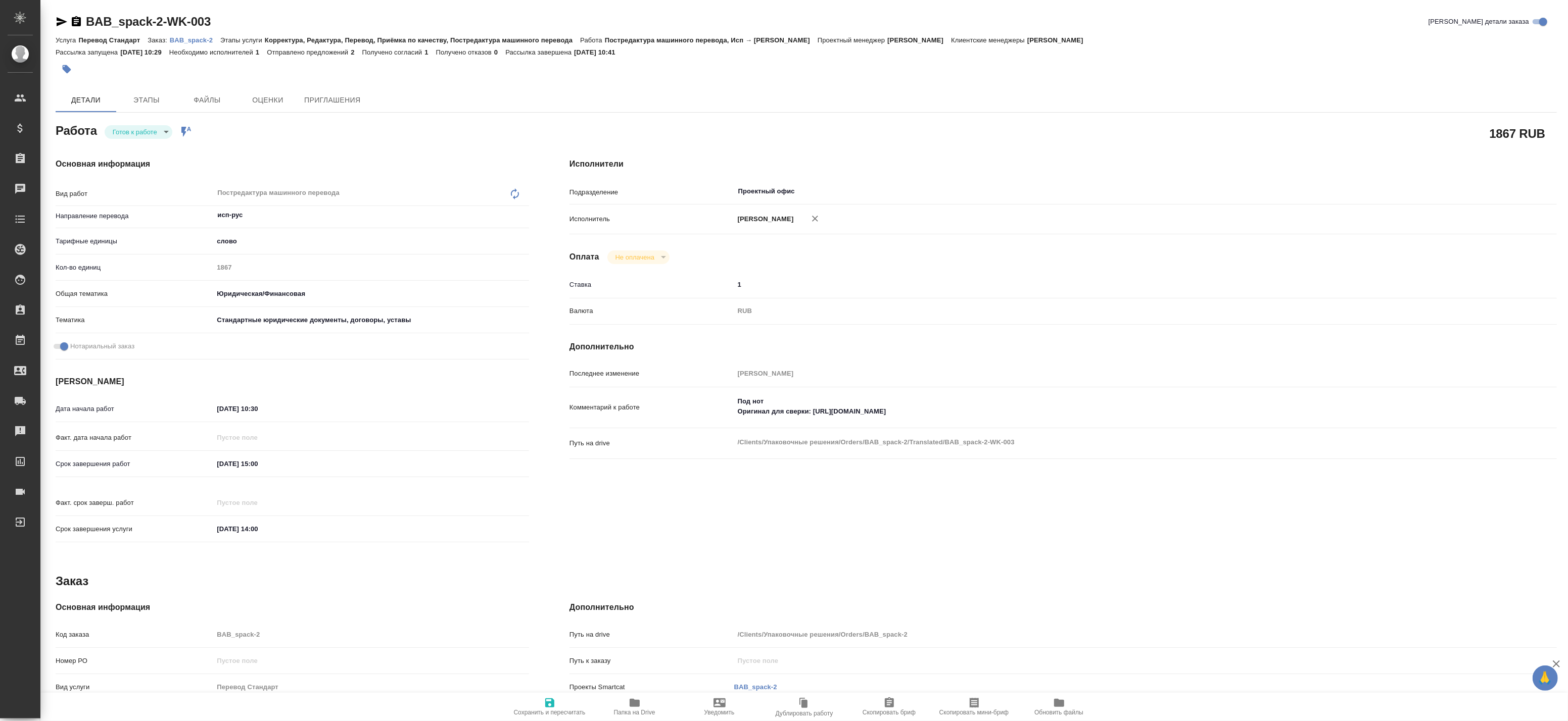
click at [614, 695] on button "Папка на Drive" at bounding box center [634, 707] width 85 height 28
type textarea "x"
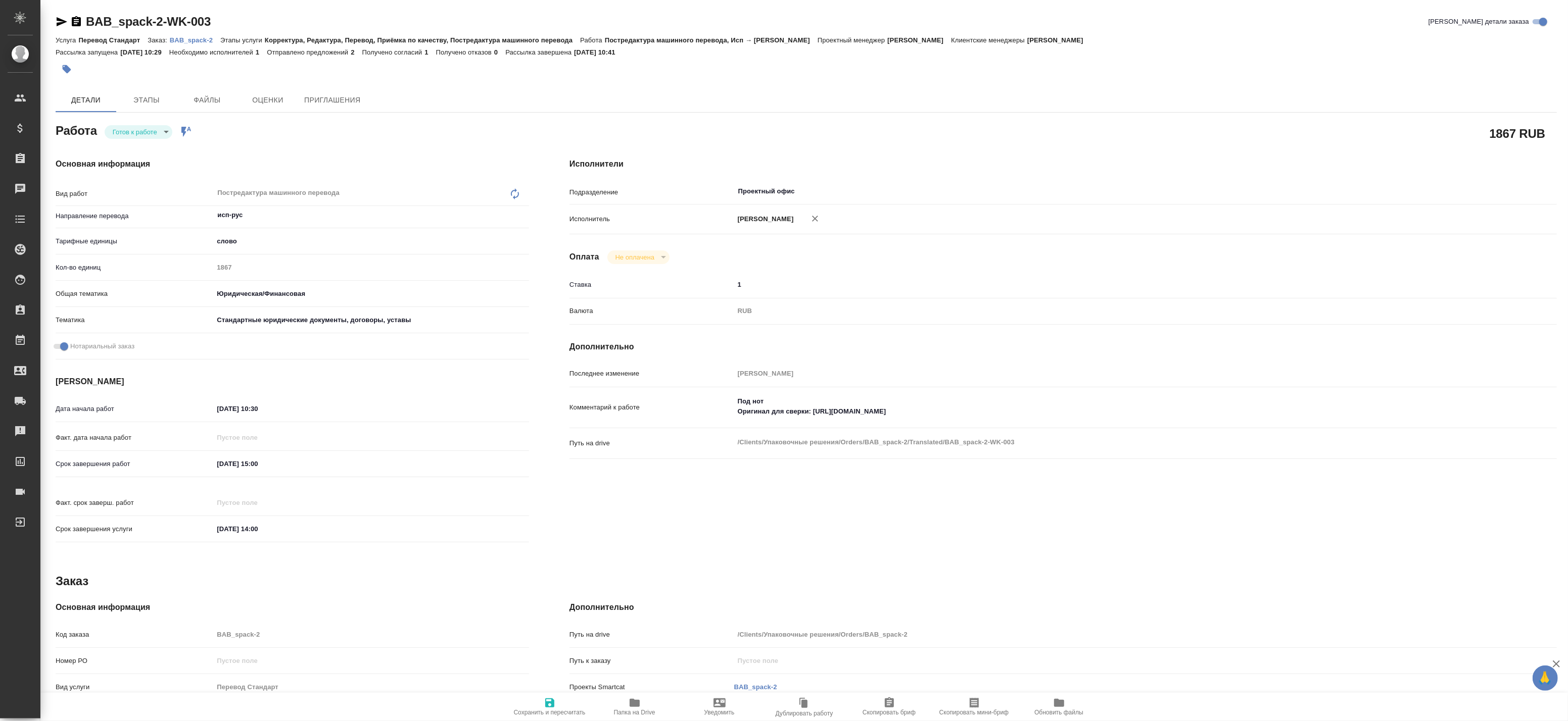
type textarea "x"
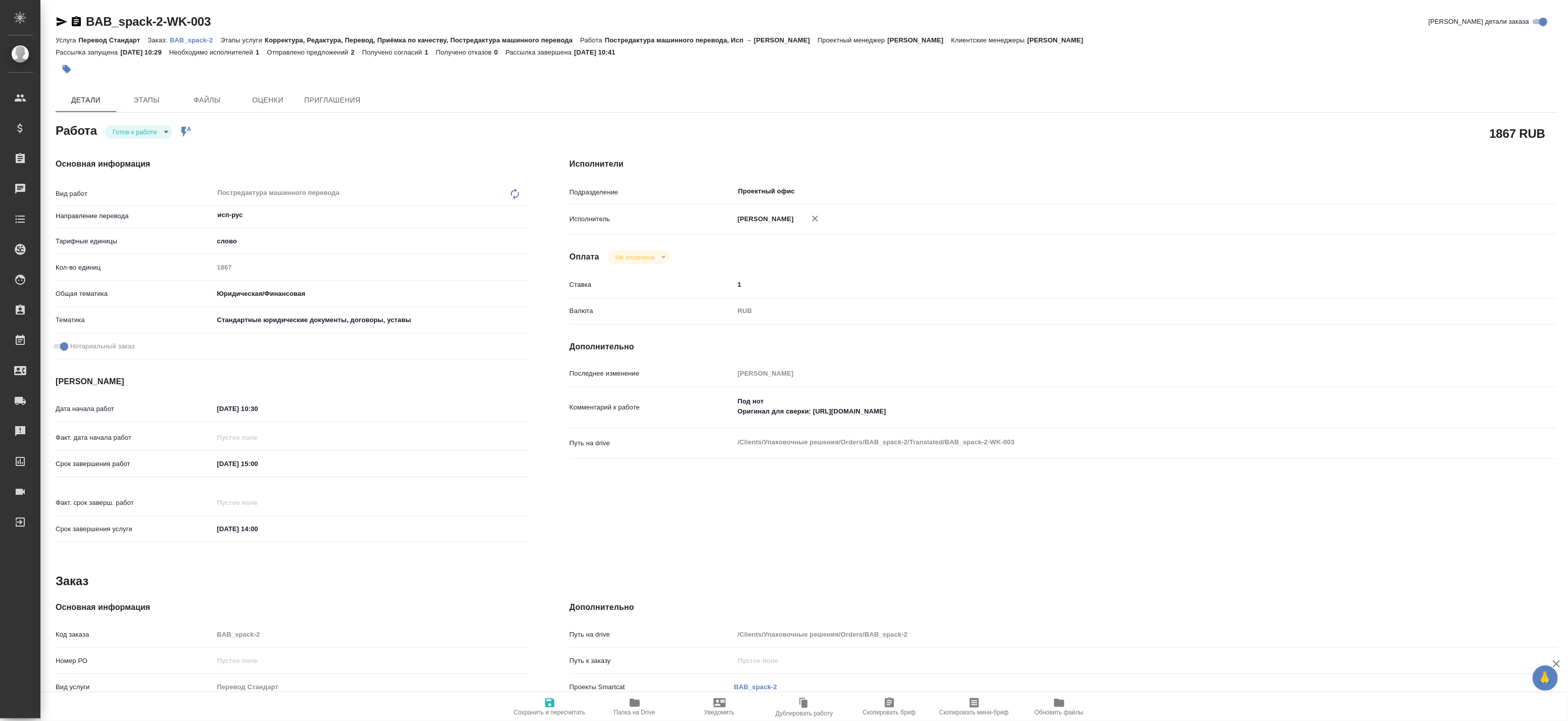
type textarea "x"
